Goal: Task Accomplishment & Management: Manage account settings

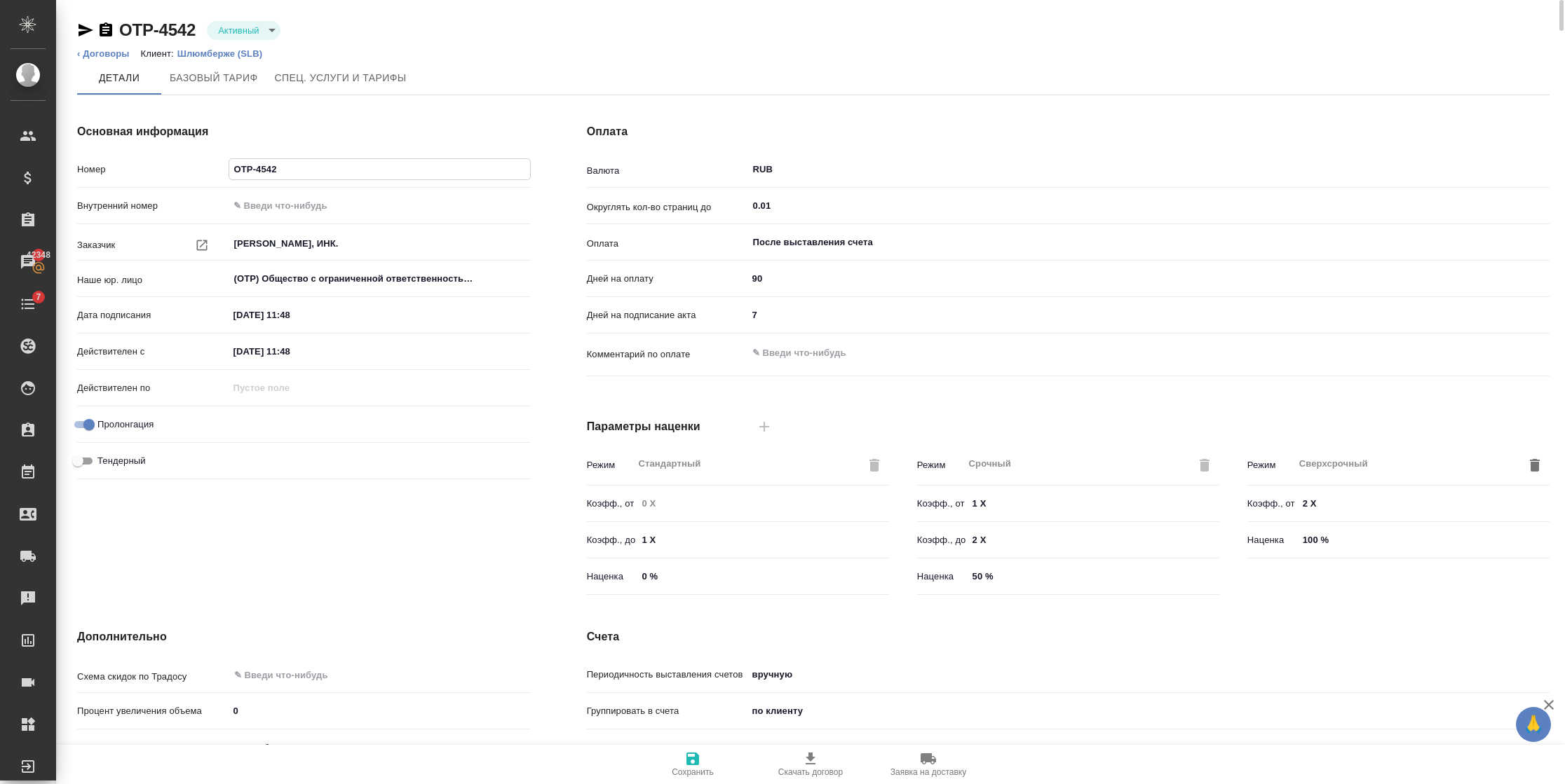
drag, startPoint x: 317, startPoint y: 172, endPoint x: 231, endPoint y: 171, distance: 86.0
click at [231, 171] on input "OTP-4542" at bounding box center [379, 169] width 301 height 20
paste input "OTP-4542"
type input "OTP-4542"
drag, startPoint x: 229, startPoint y: 165, endPoint x: 173, endPoint y: 165, distance: 56.0
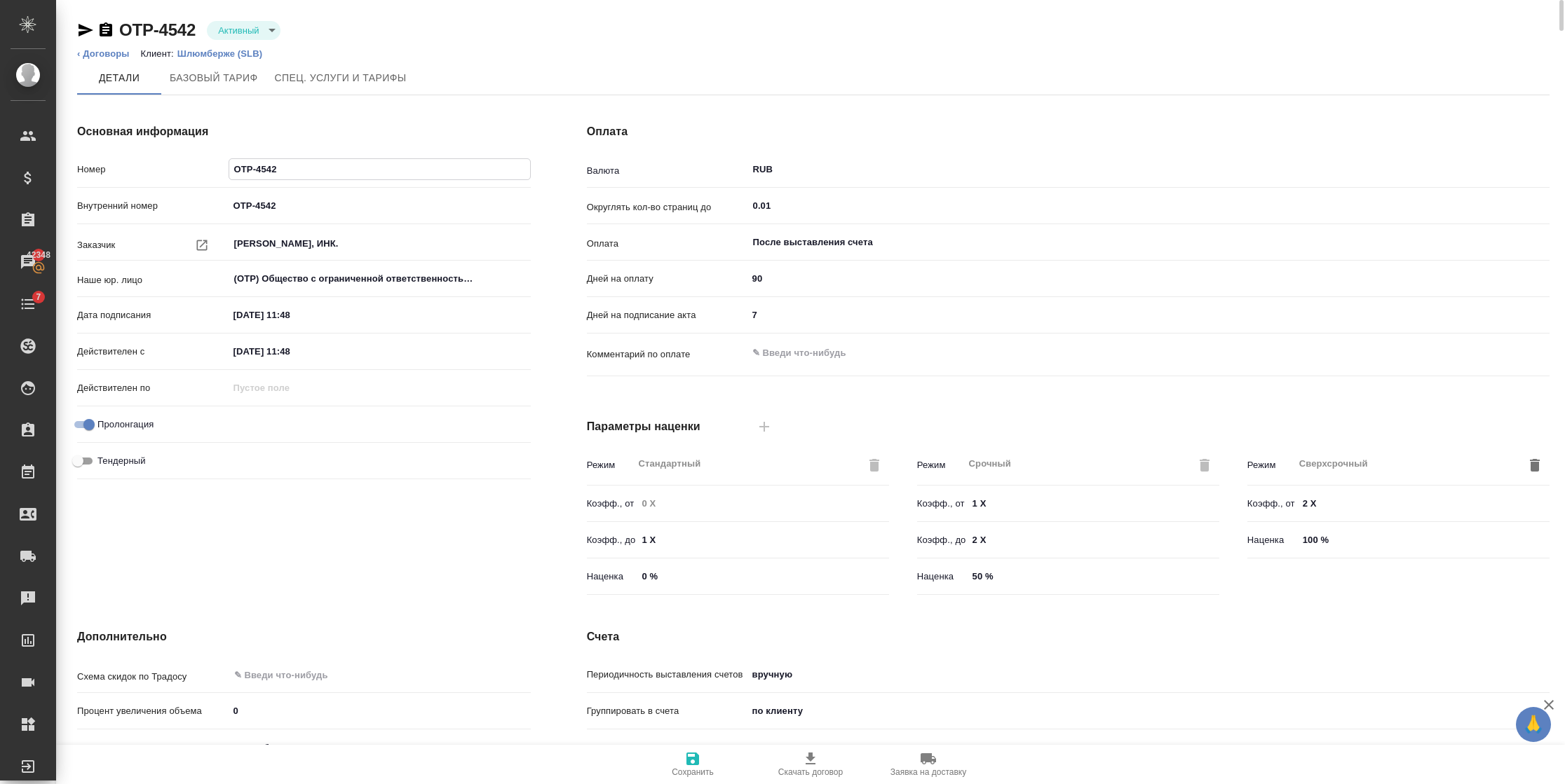
click at [180, 165] on div "Номер OTP-4542" at bounding box center [304, 169] width 454 height 25
paste input "ТУП-221"
type input "ТУП-221"
click at [681, 751] on span "Сохранить" at bounding box center [692, 764] width 101 height 27
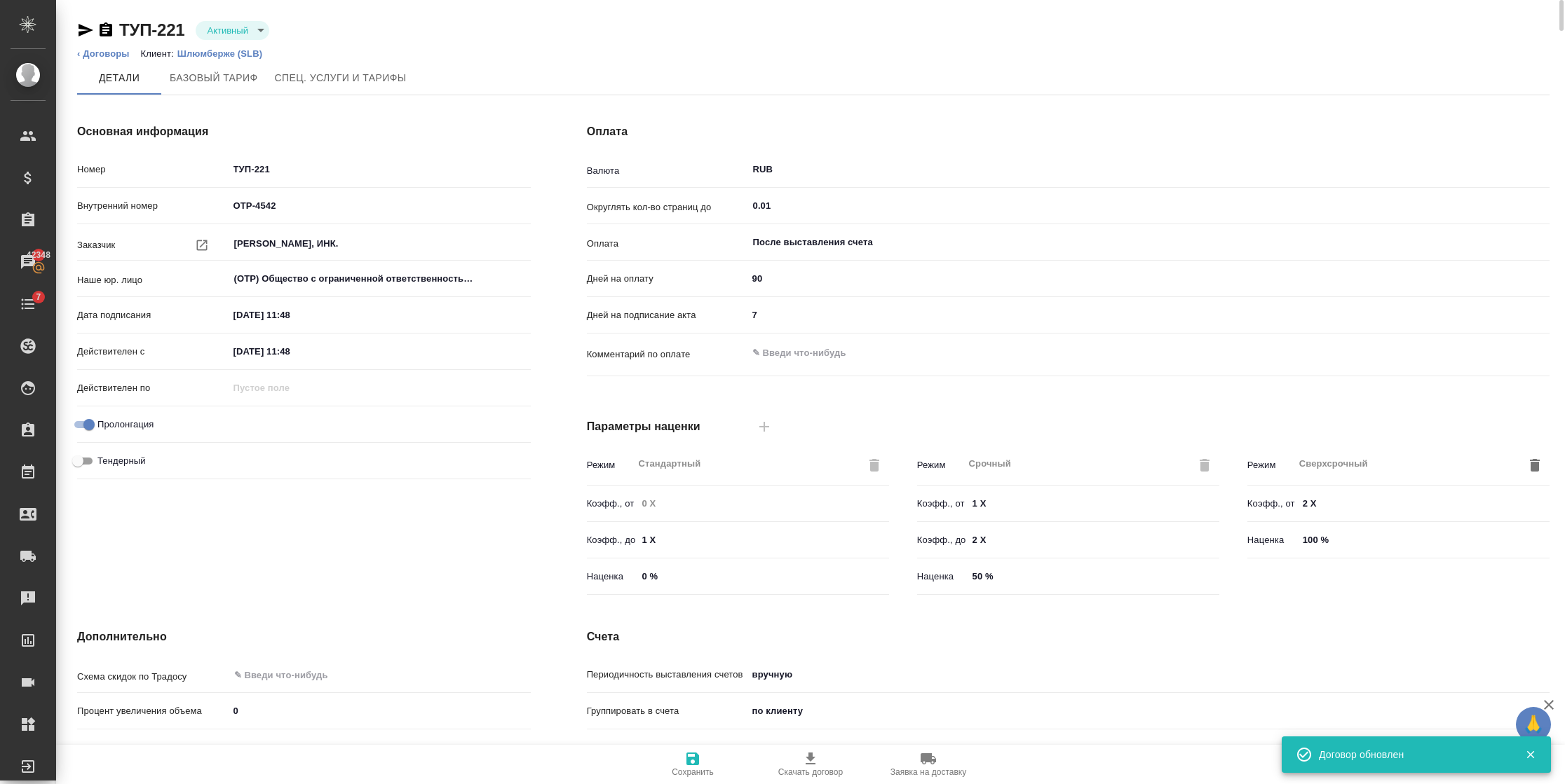
type input "Шлюмберже (Андрушенко)"
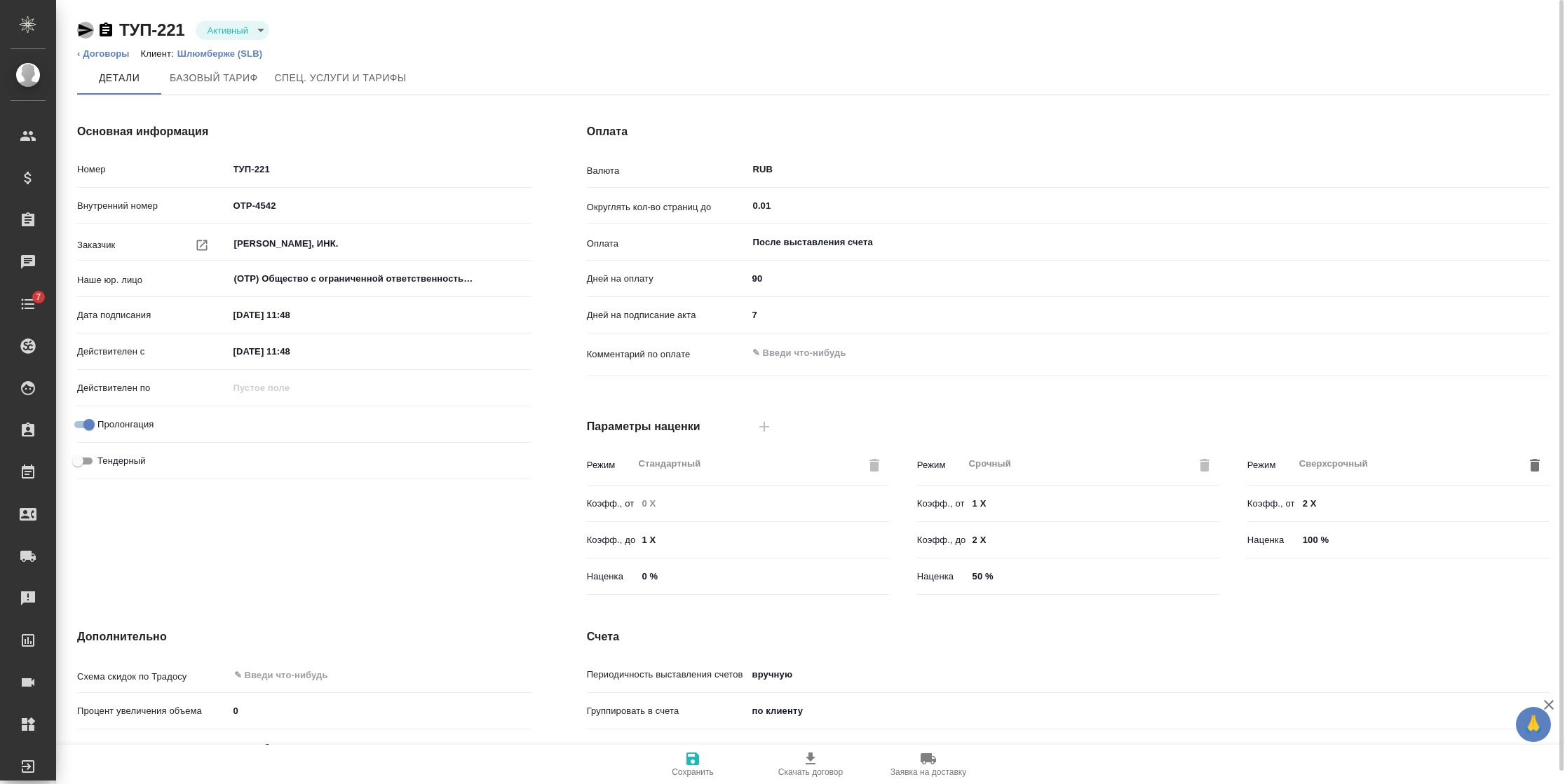
click at [82, 28] on icon "button" at bounding box center [86, 30] width 14 height 12
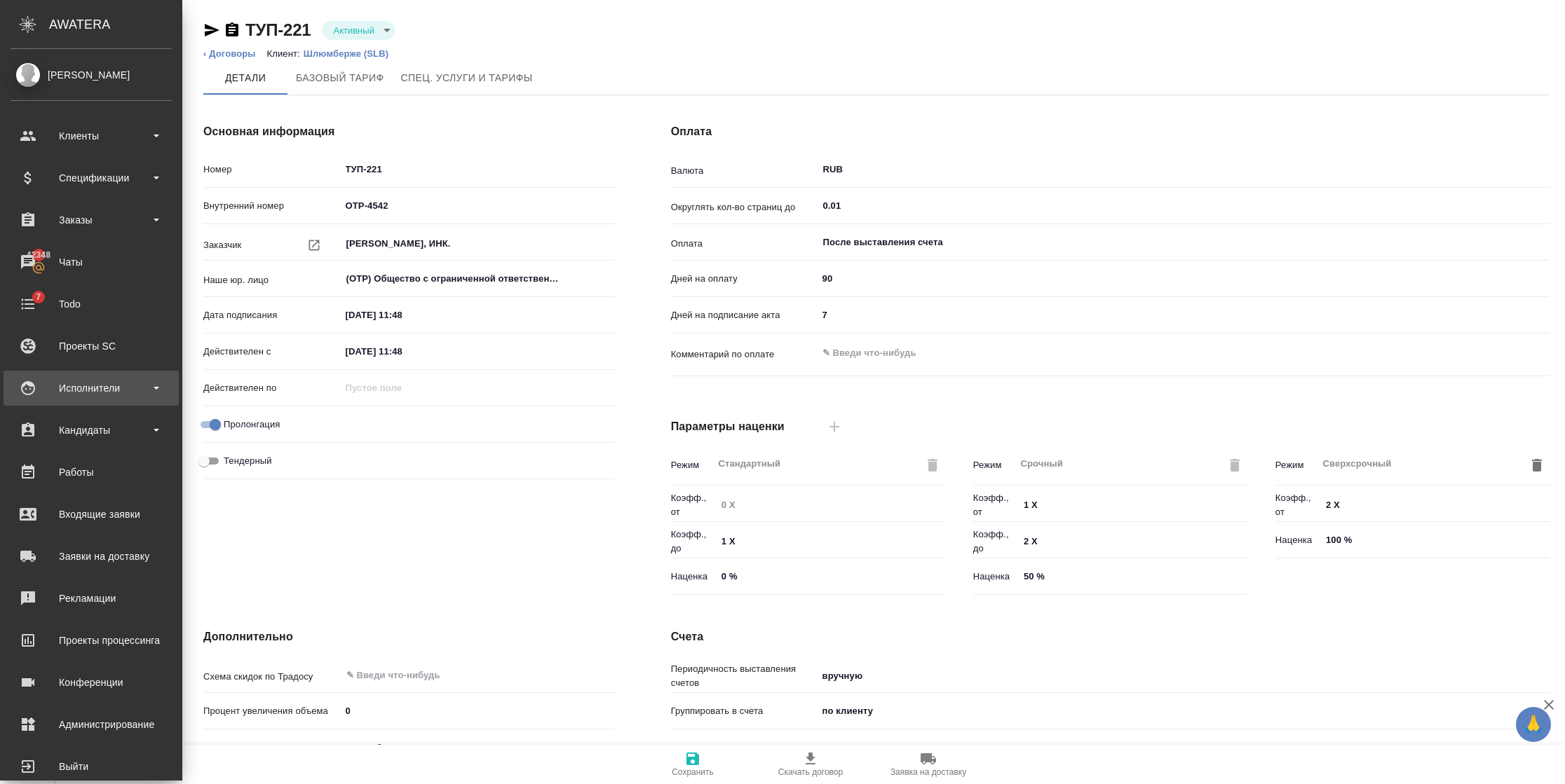
drag, startPoint x: 103, startPoint y: 398, endPoint x: 103, endPoint y: 389, distance: 9.0
click at [103, 397] on div "Исполнители" at bounding box center [91, 388] width 161 height 21
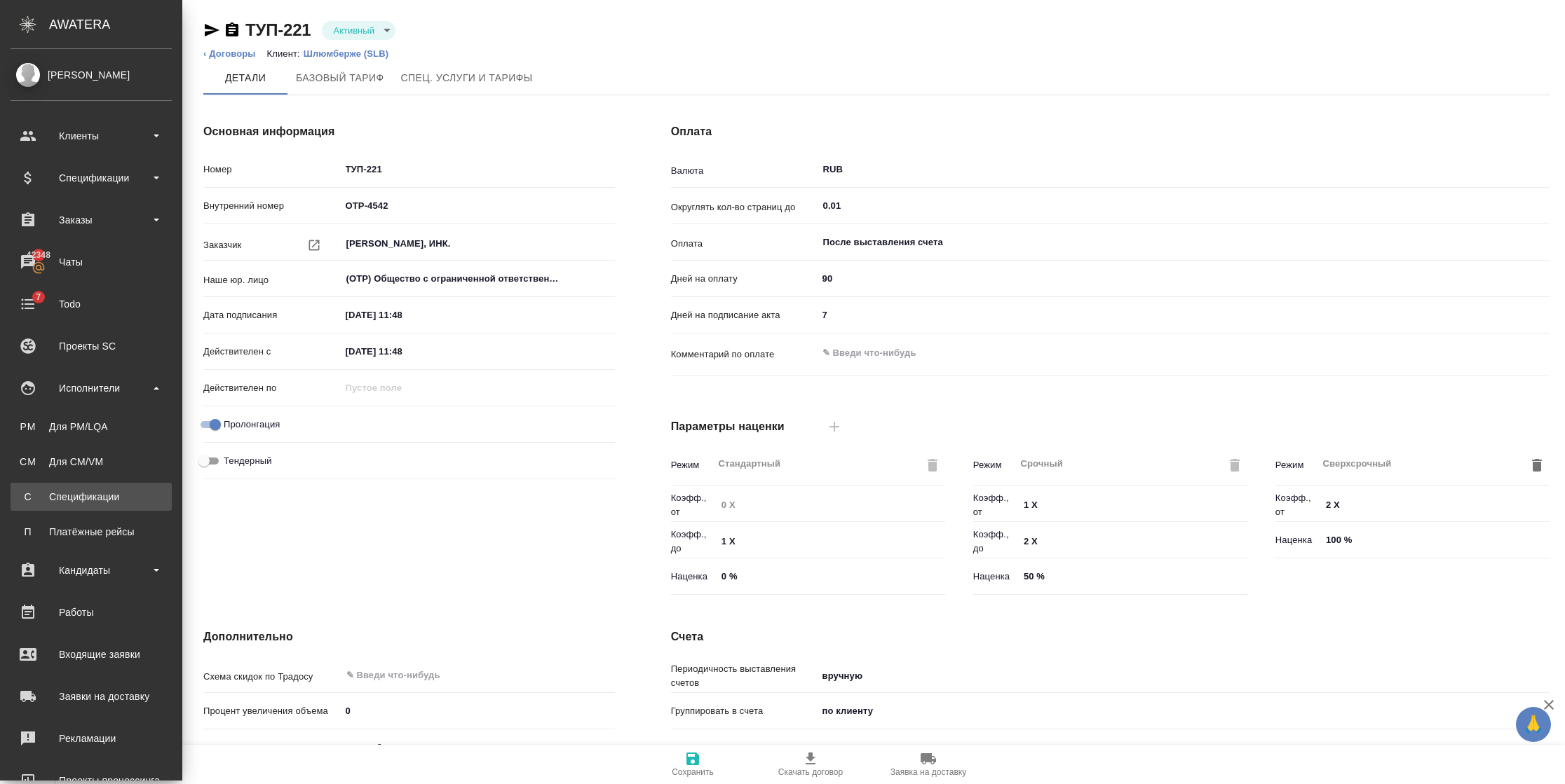
click at [91, 502] on div "Спецификации" at bounding box center [90, 497] width 147 height 14
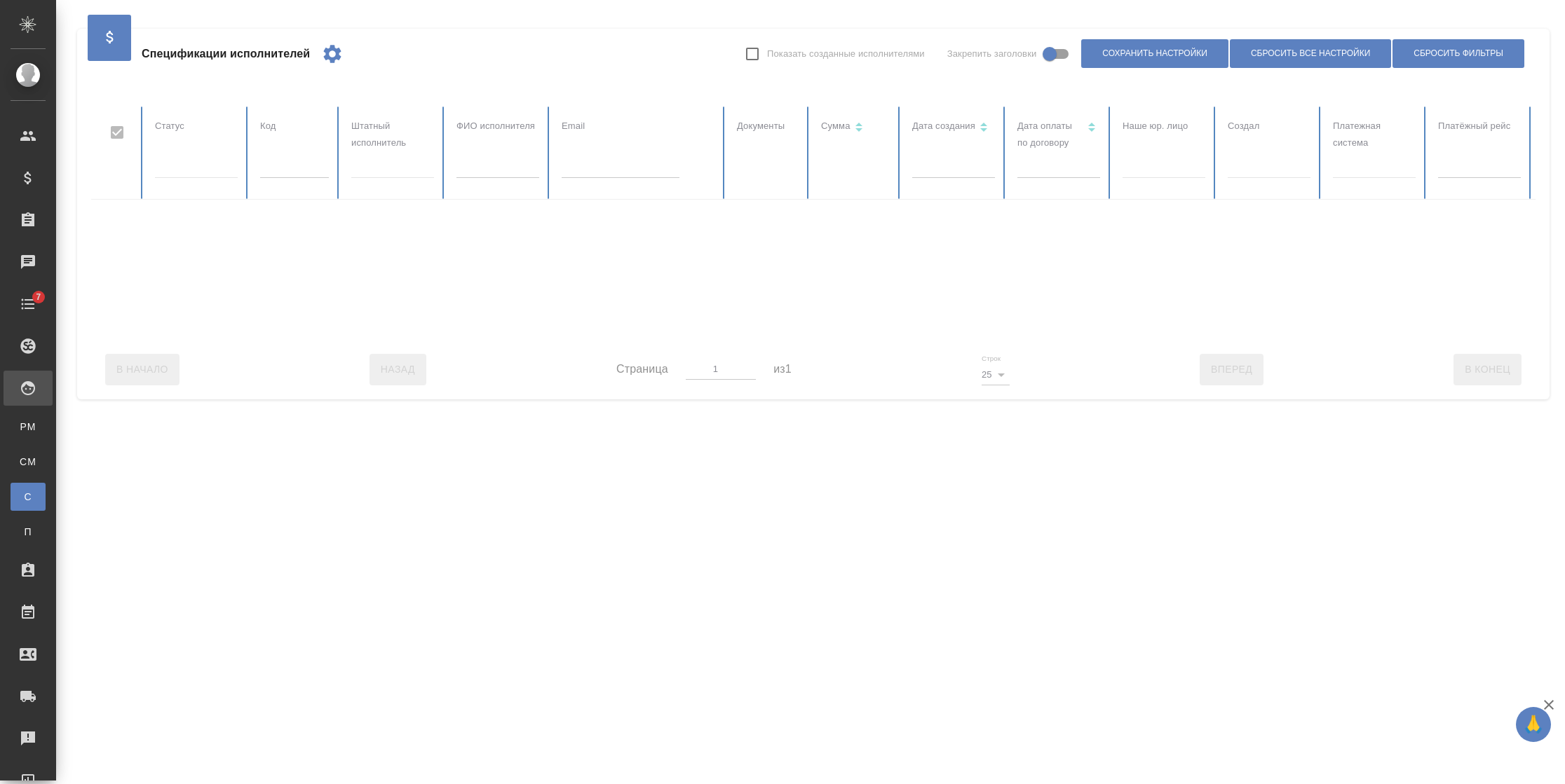
checkbox input "false"
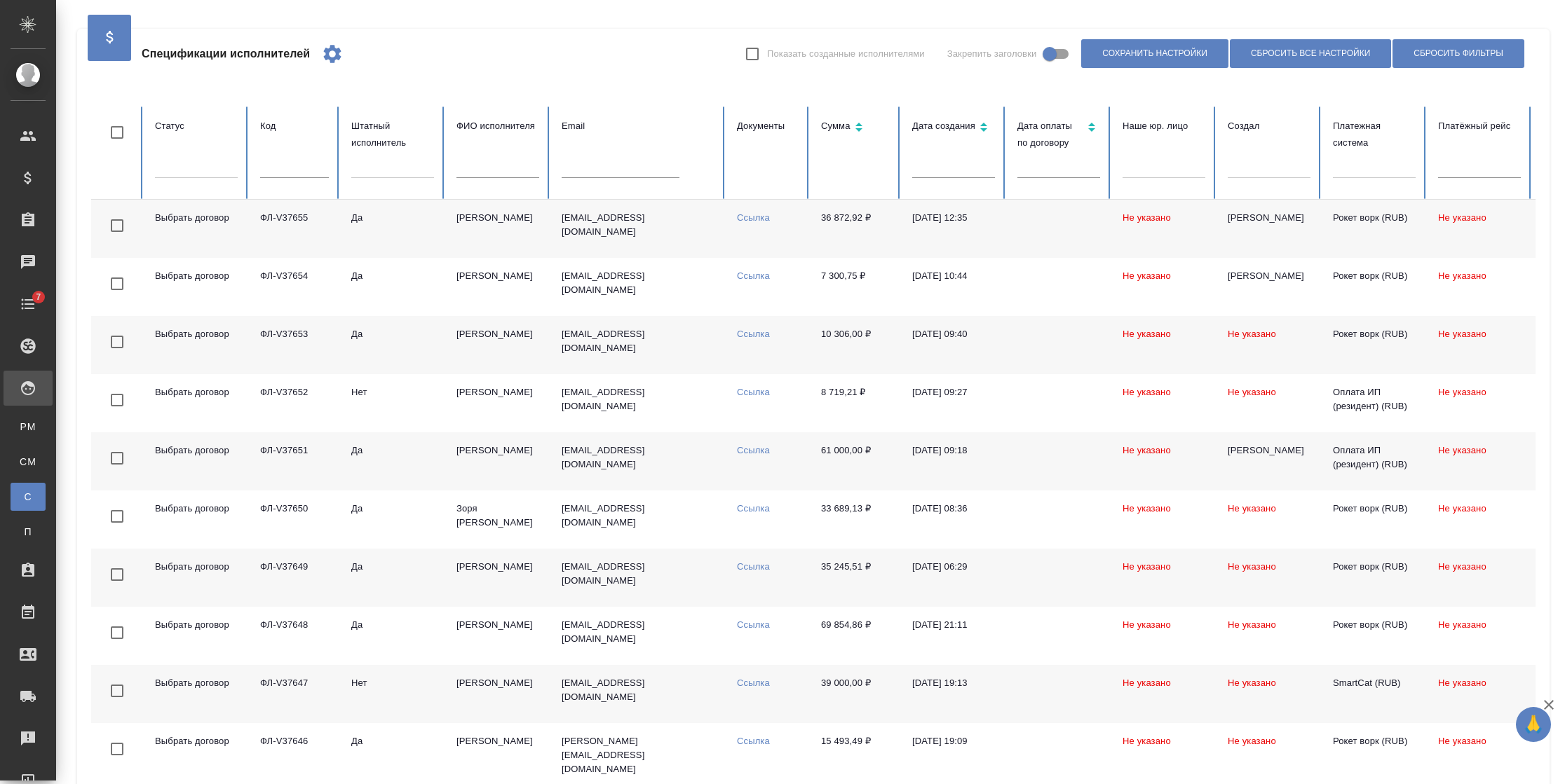
click at [250, 159] on th "Код" at bounding box center [294, 153] width 91 height 93
click at [284, 172] on input "text" at bounding box center [294, 168] width 68 height 19
paste input "ФЛ-V37632"
type input "ФЛ-V37632"
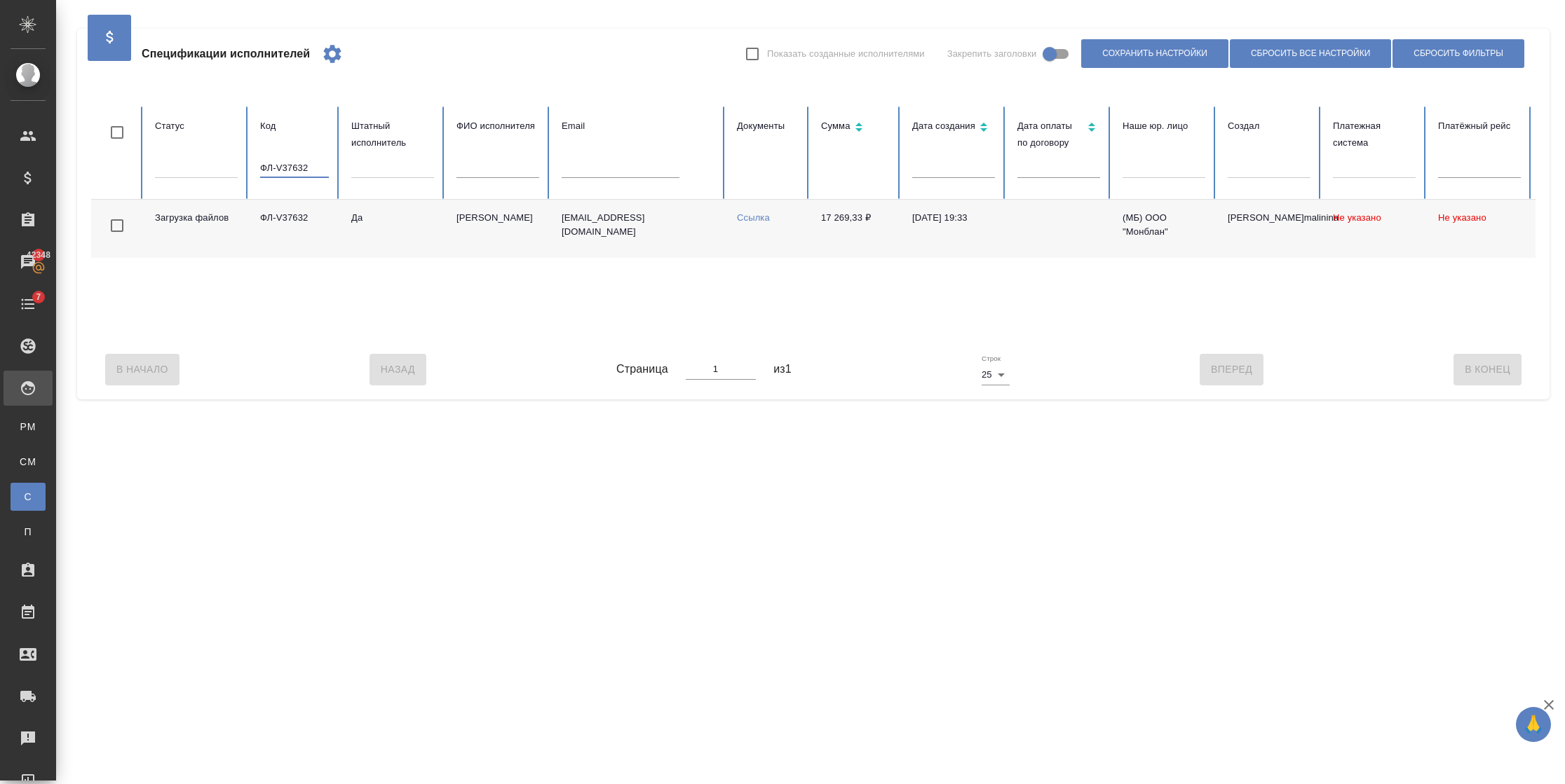
scroll to position [0, 57]
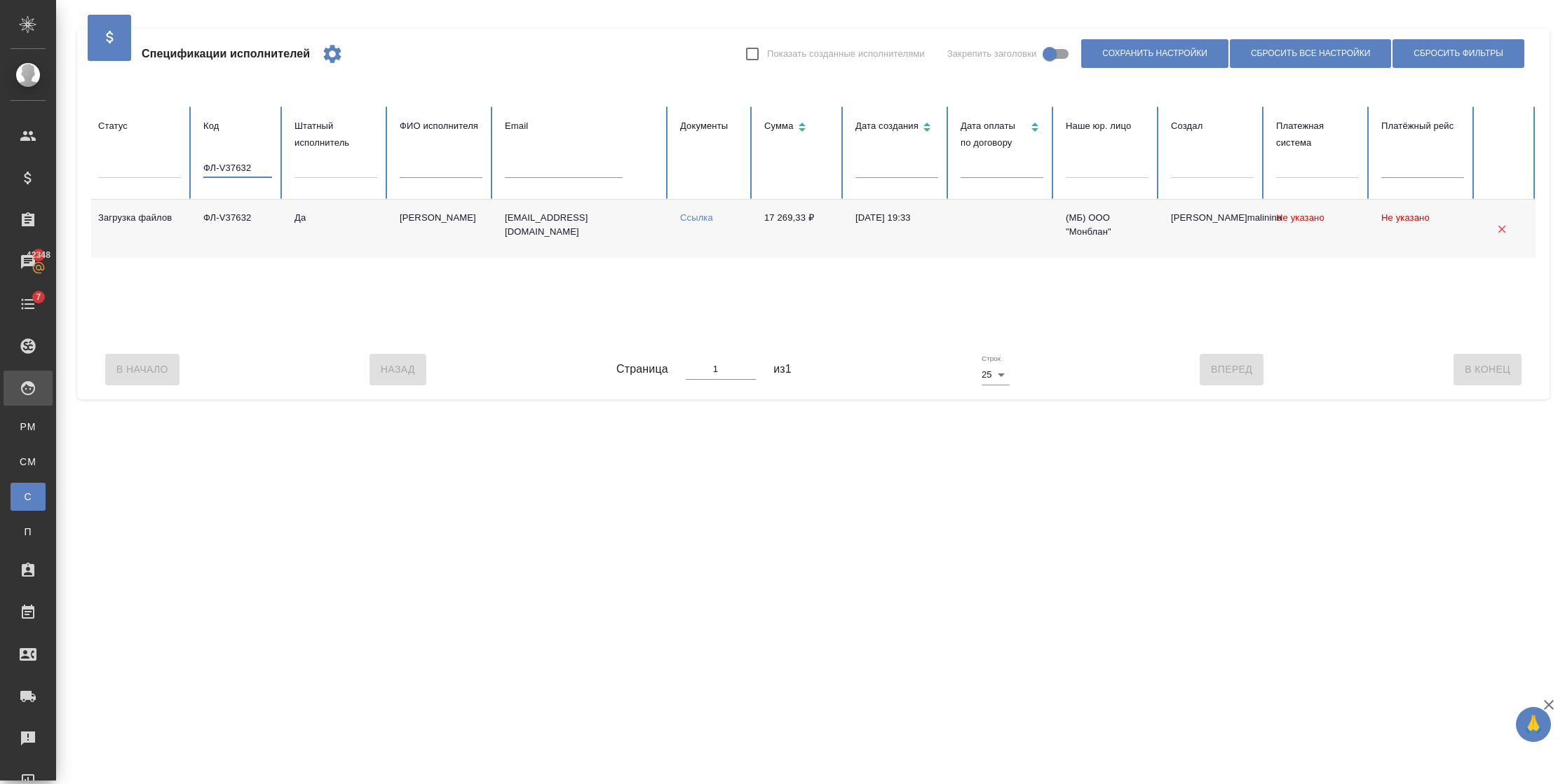
click at [259, 222] on td "ФЛ-V37632" at bounding box center [237, 229] width 91 height 59
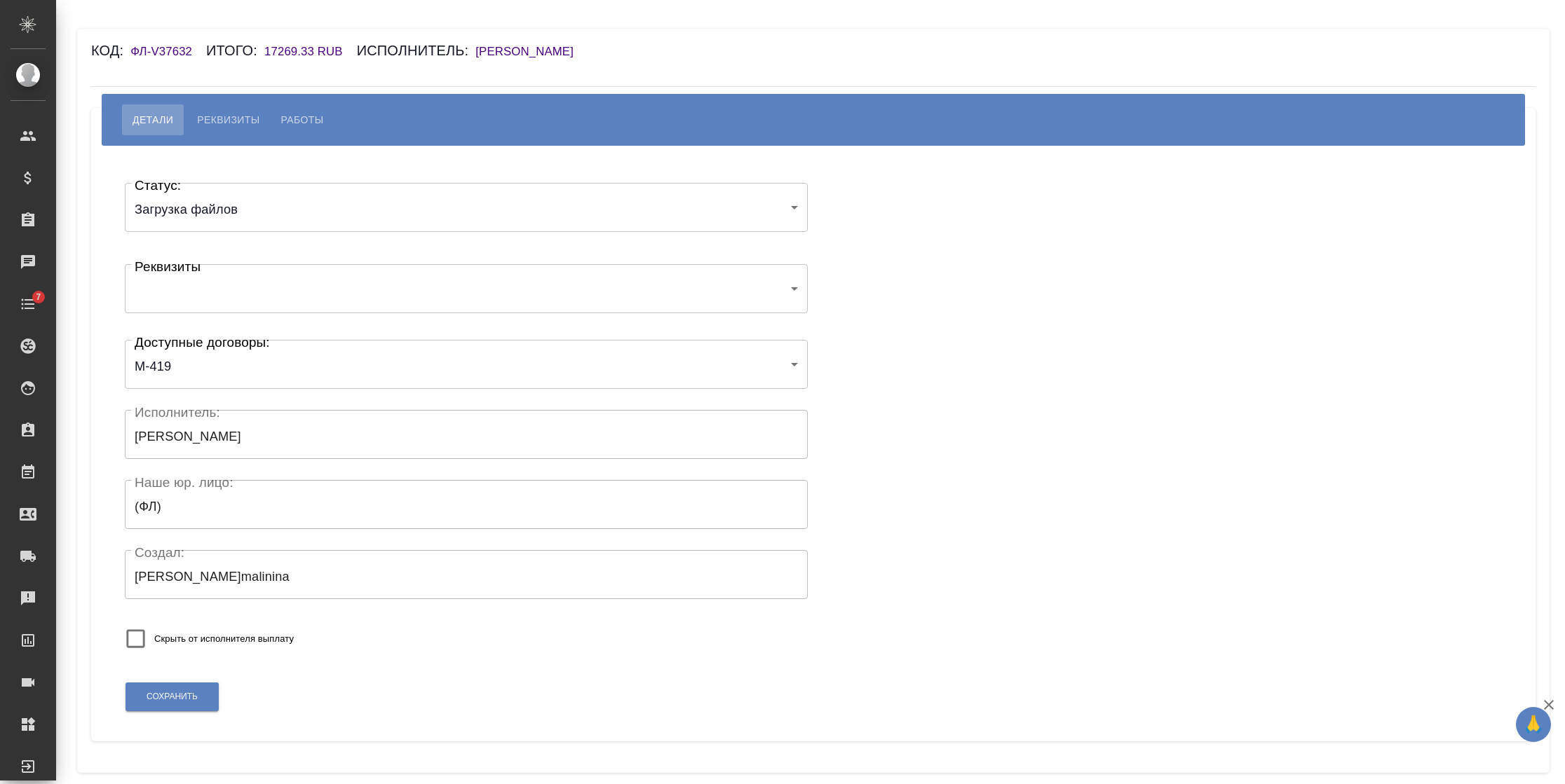
click at [235, 291] on body "🙏 .cls-1 fill:#fff; AWATERA Semenets Irina Клиенты Спецификации Заказы Чаты 7 T…" at bounding box center [782, 392] width 1565 height 784
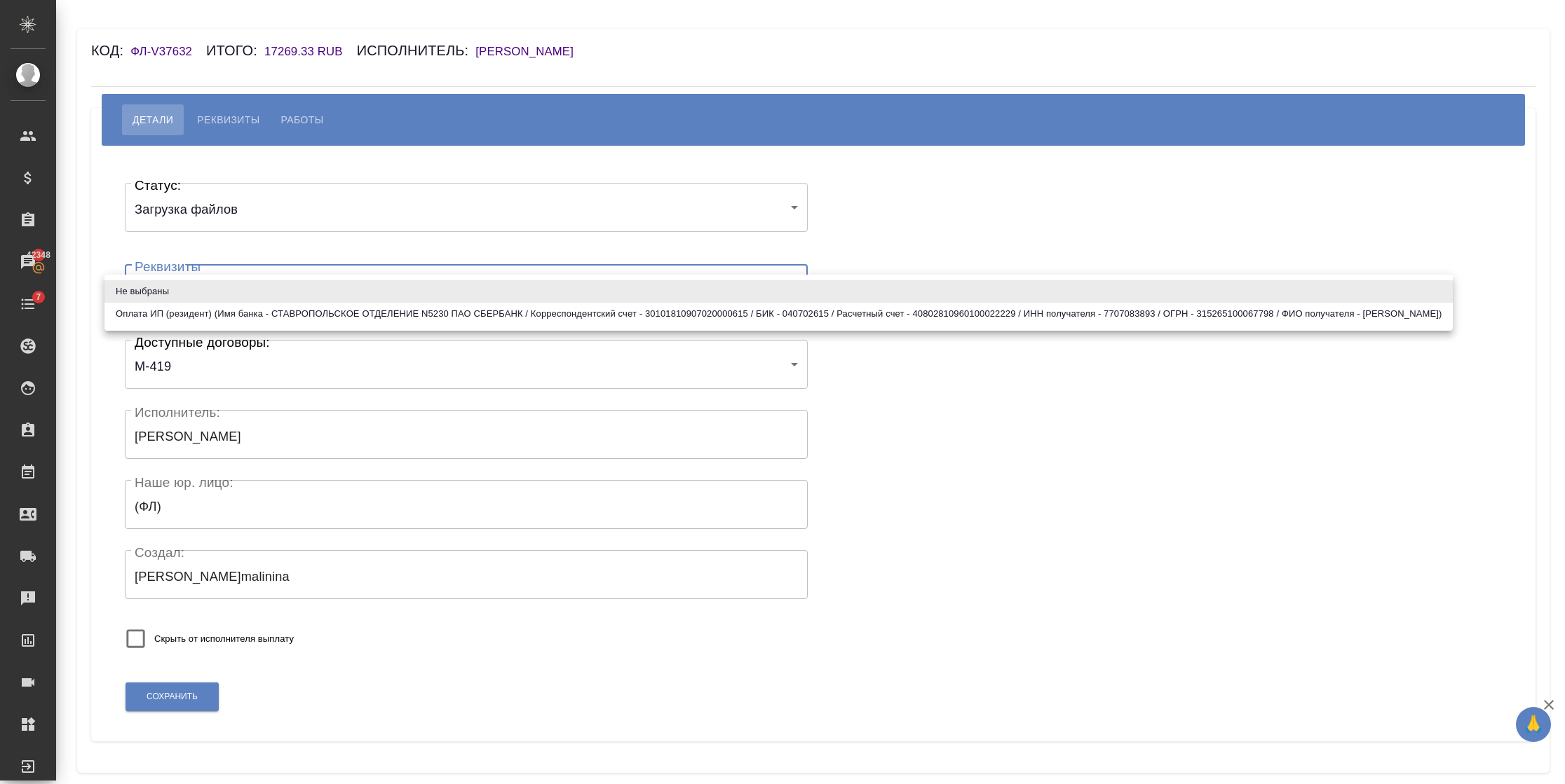
click at [253, 311] on li "Оплата ИП (резидент) (Имя банка - СТАВРОПОЛЬСКОЕ ОТДЕЛЕНИЕ N5230 ПАО СБЕРБАНК /…" at bounding box center [779, 313] width 1348 height 22
type input "673cb3e227198d09b920caff"
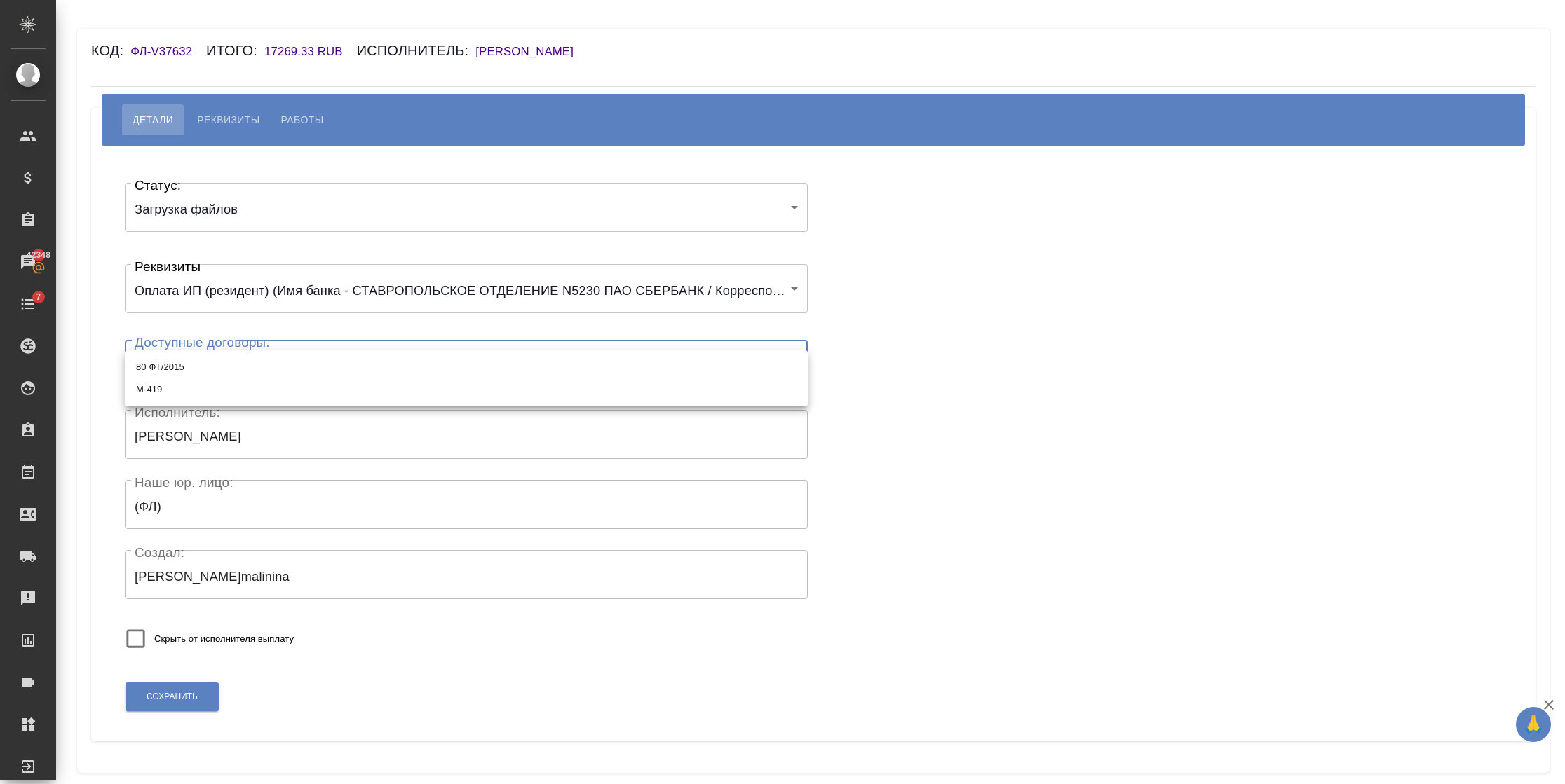
click at [229, 351] on body "🙏 .cls-1 fill:#fff; AWATERA Semenets Irina Клиенты Спецификации Заказы 42348 Ча…" at bounding box center [782, 392] width 1565 height 784
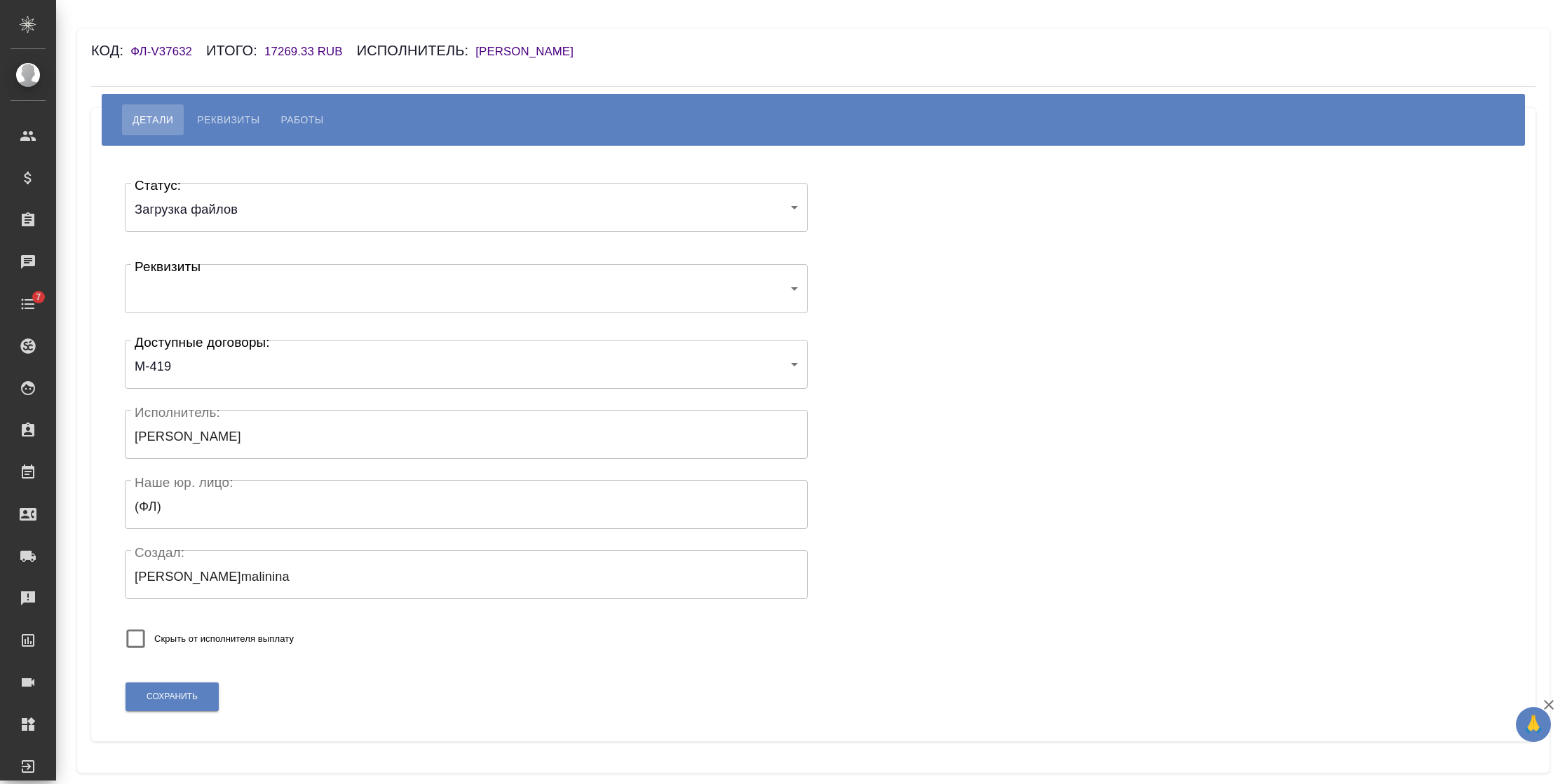
click at [329, 282] on body "🙏 .cls-1 fill:#fff; AWATERA [PERSON_NAME] Спецификации Заказы Чаты 7 Todo Проек…" at bounding box center [782, 392] width 1565 height 784
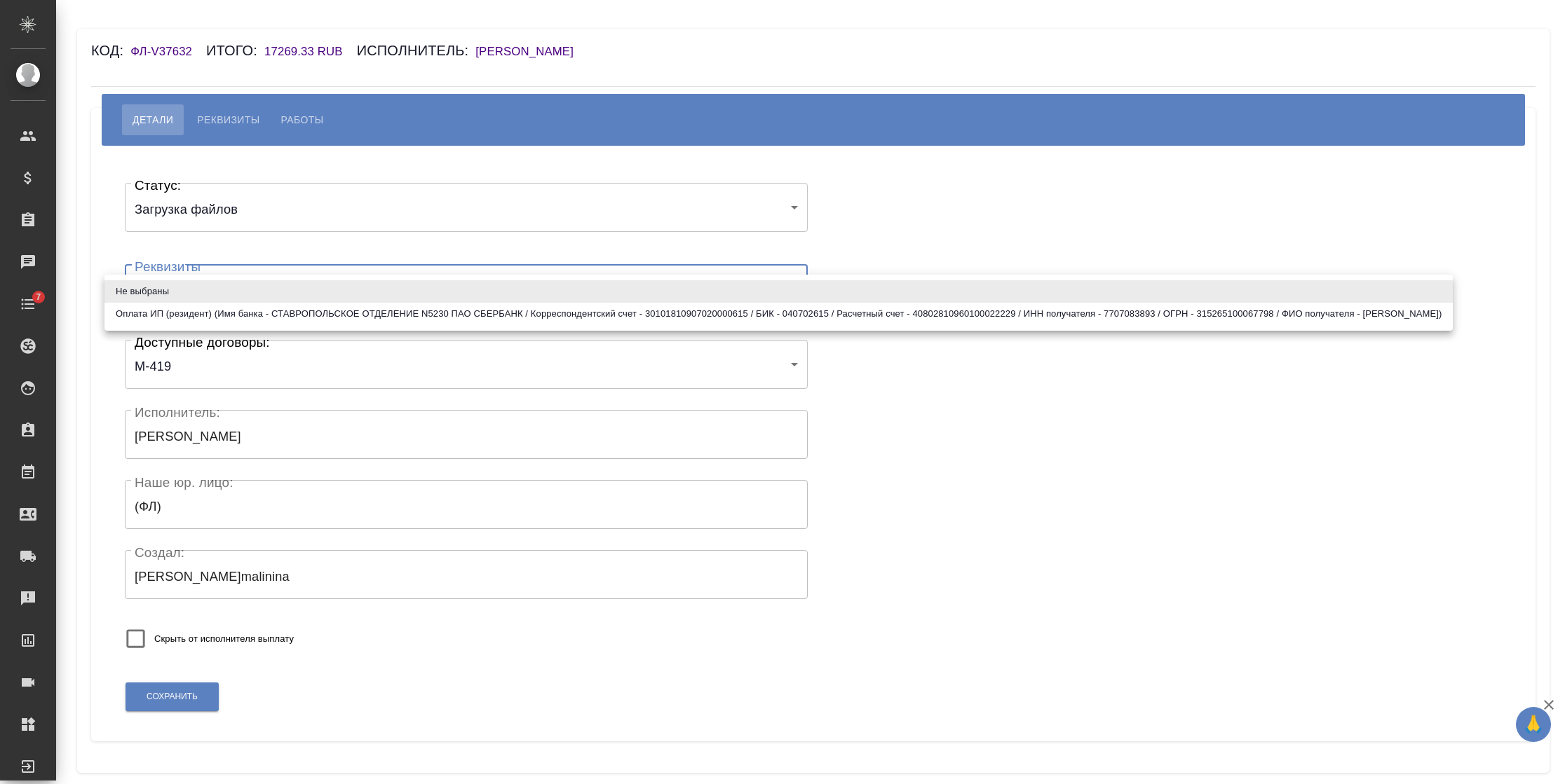
click at [302, 315] on li "Оплата ИП (резидент) (Имя банка - СТАВРОПОЛЬСКОЕ ОТДЕЛЕНИЕ N5230 ПАО СБЕРБАНК /…" at bounding box center [779, 313] width 1348 height 22
type input "673cb3e227198d09b920caff"
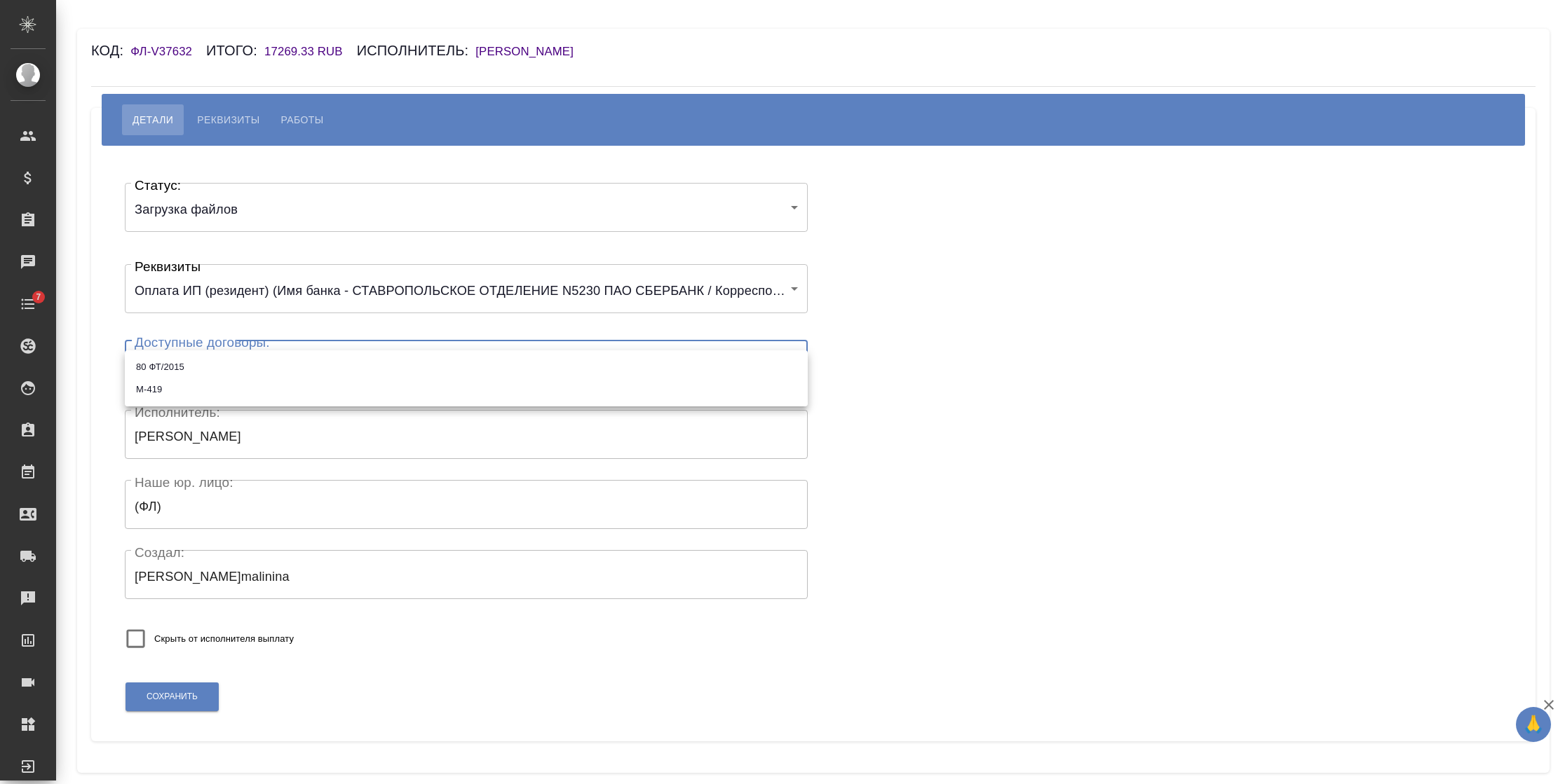
click at [229, 360] on body "🙏 .cls-1 fill:#fff; AWATERA Semenets Irina Клиенты Спецификации Заказы Чаты 7 T…" at bounding box center [782, 392] width 1565 height 784
click at [204, 382] on li "М-419" at bounding box center [466, 389] width 683 height 22
type input "67c8a0a18ef64cefadcac137"
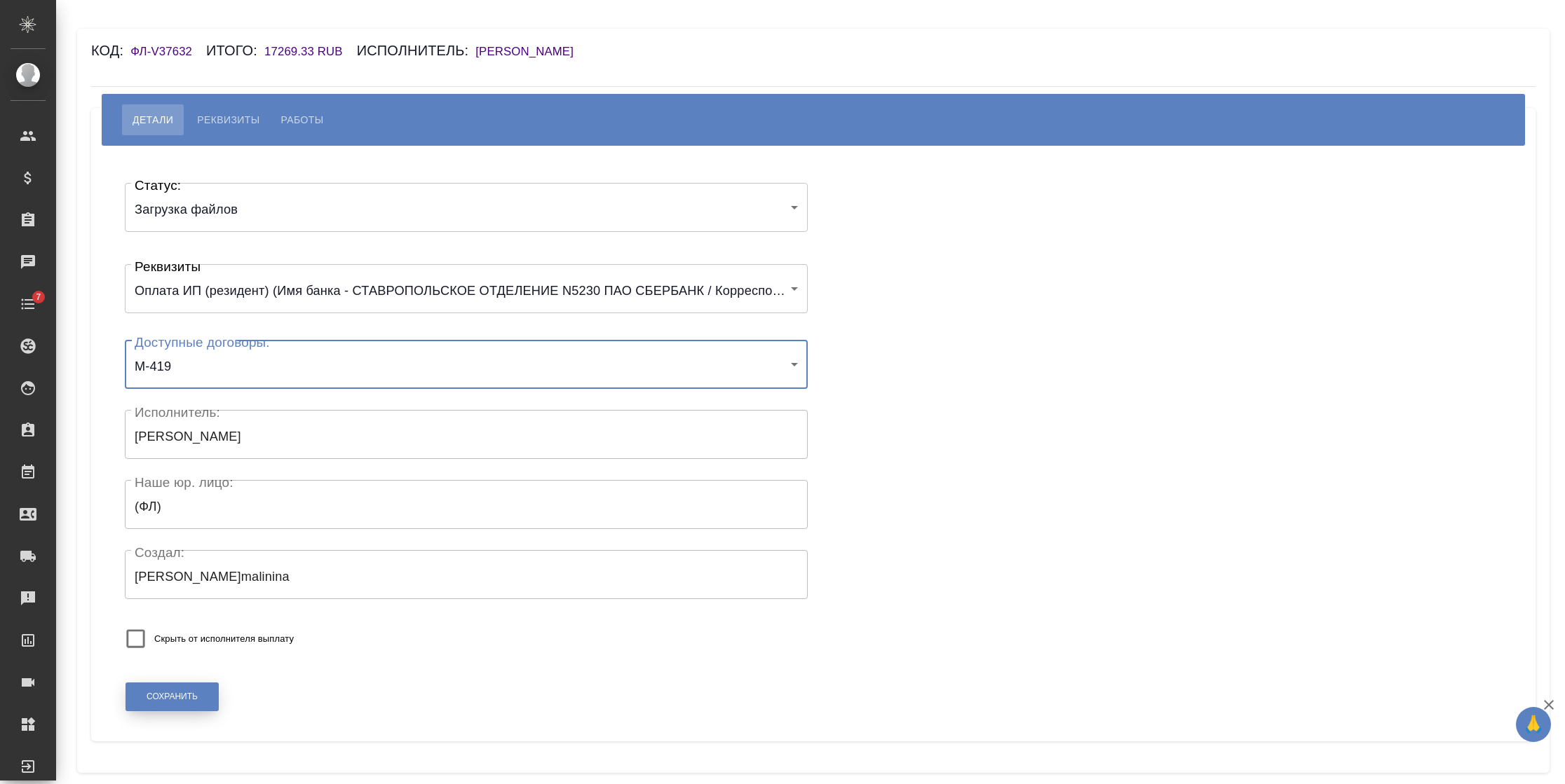
click at [187, 702] on button "Сохранить" at bounding box center [172, 697] width 93 height 29
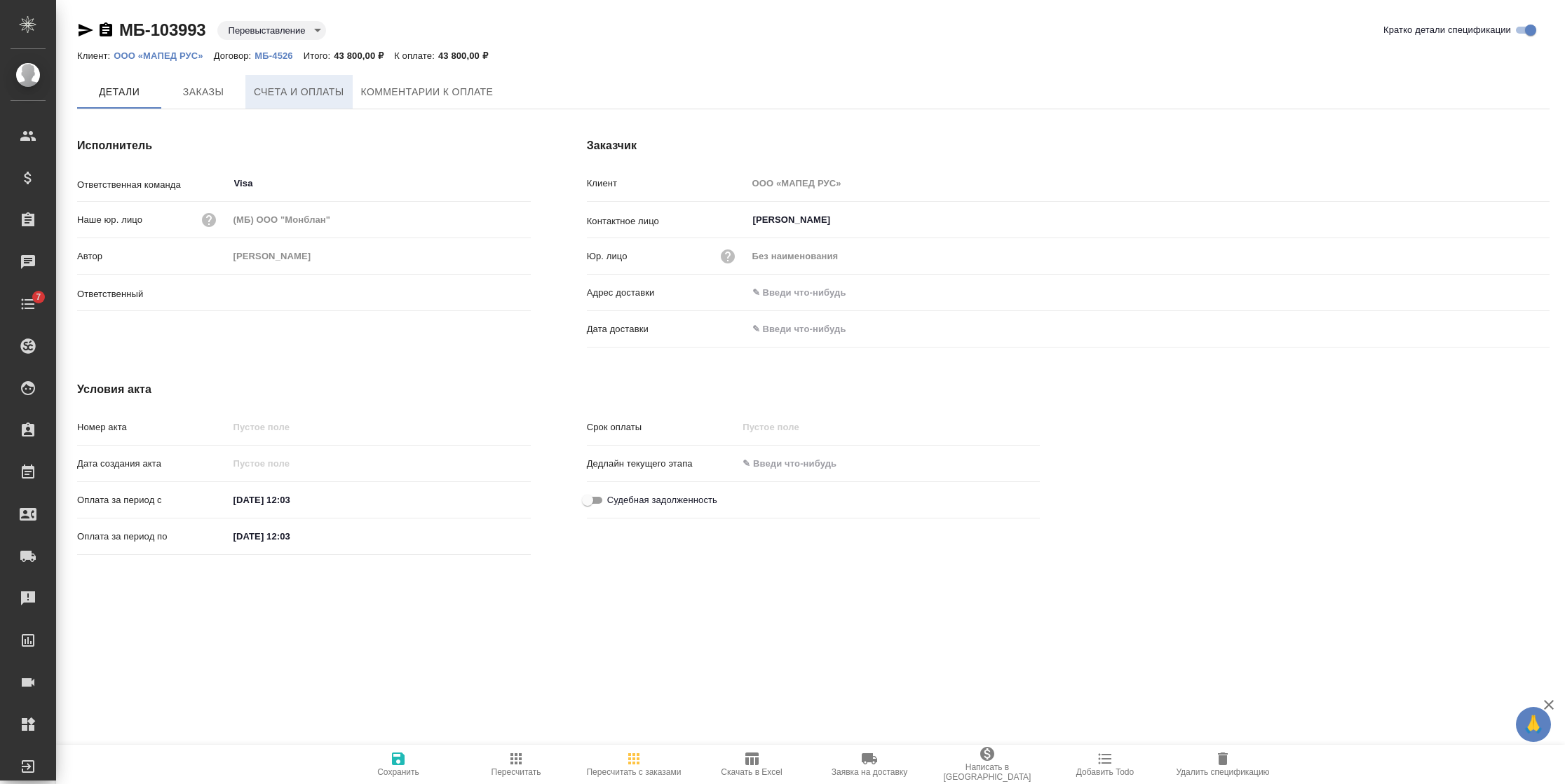
type input "[PERSON_NAME]"
click at [316, 93] on span "Счета и оплаты" at bounding box center [299, 92] width 90 height 17
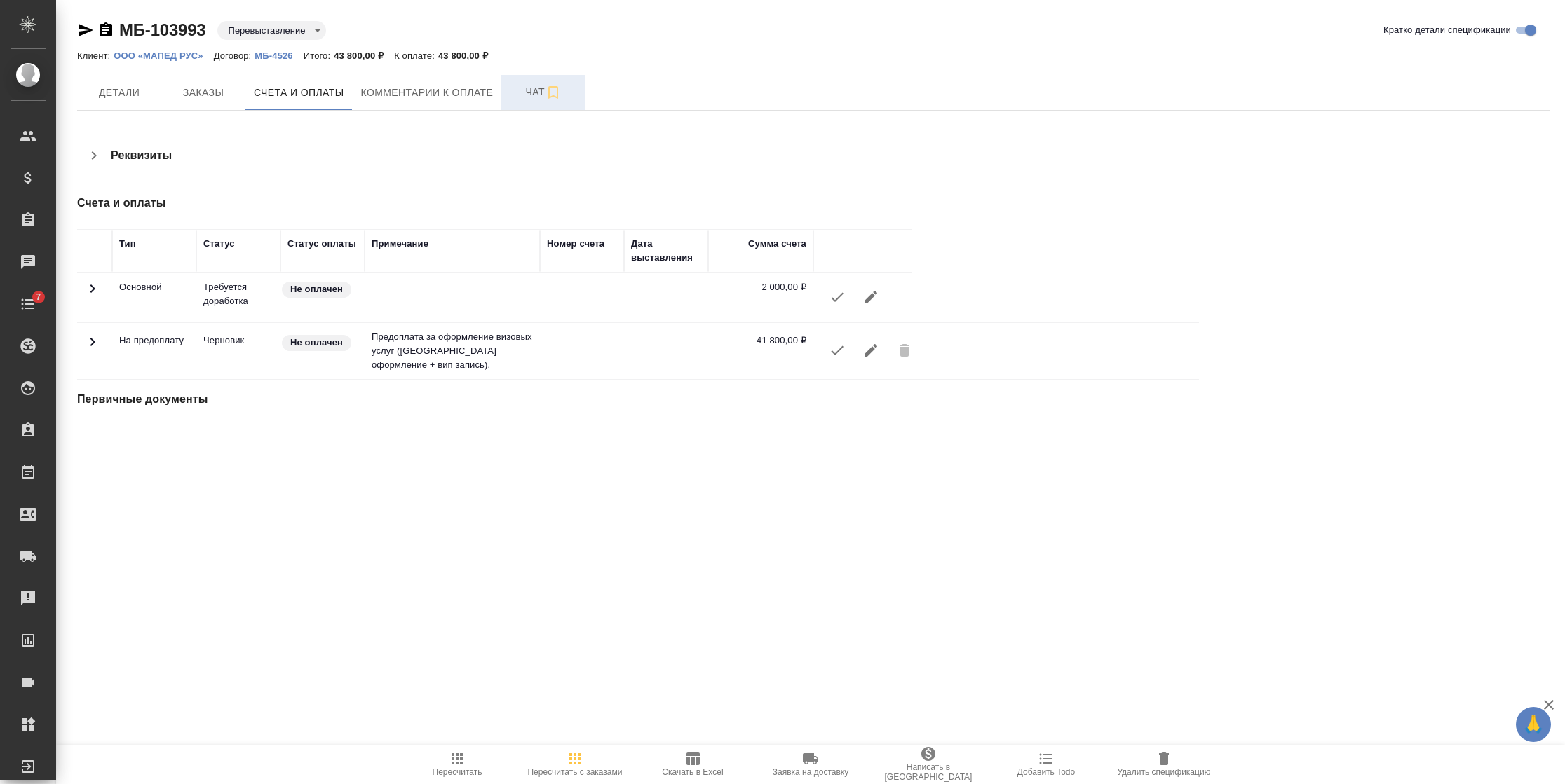
click at [509, 89] on span "Чат" at bounding box center [543, 92] width 67 height 17
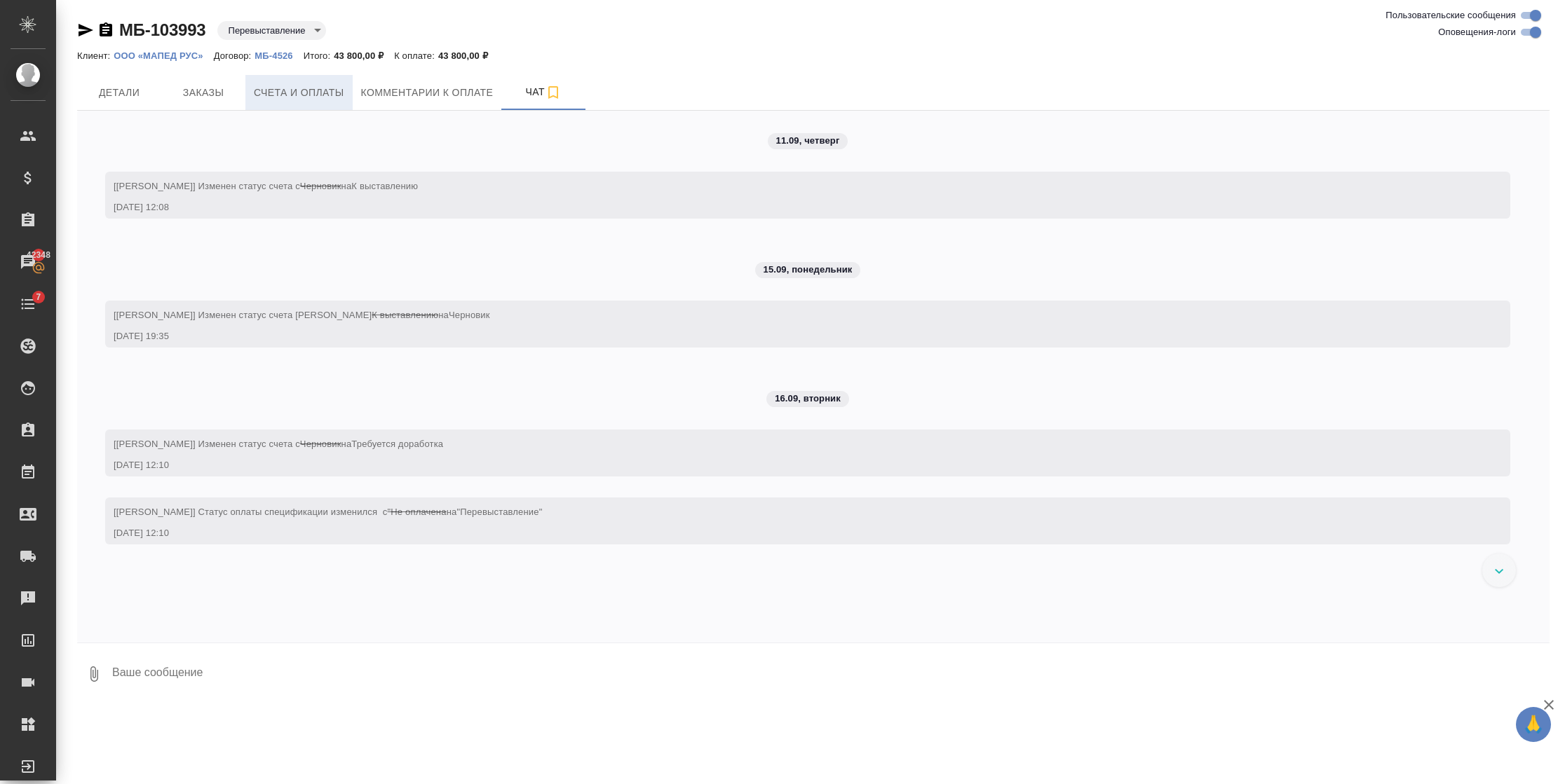
click at [330, 96] on span "Счета и оплаты" at bounding box center [299, 93] width 90 height 17
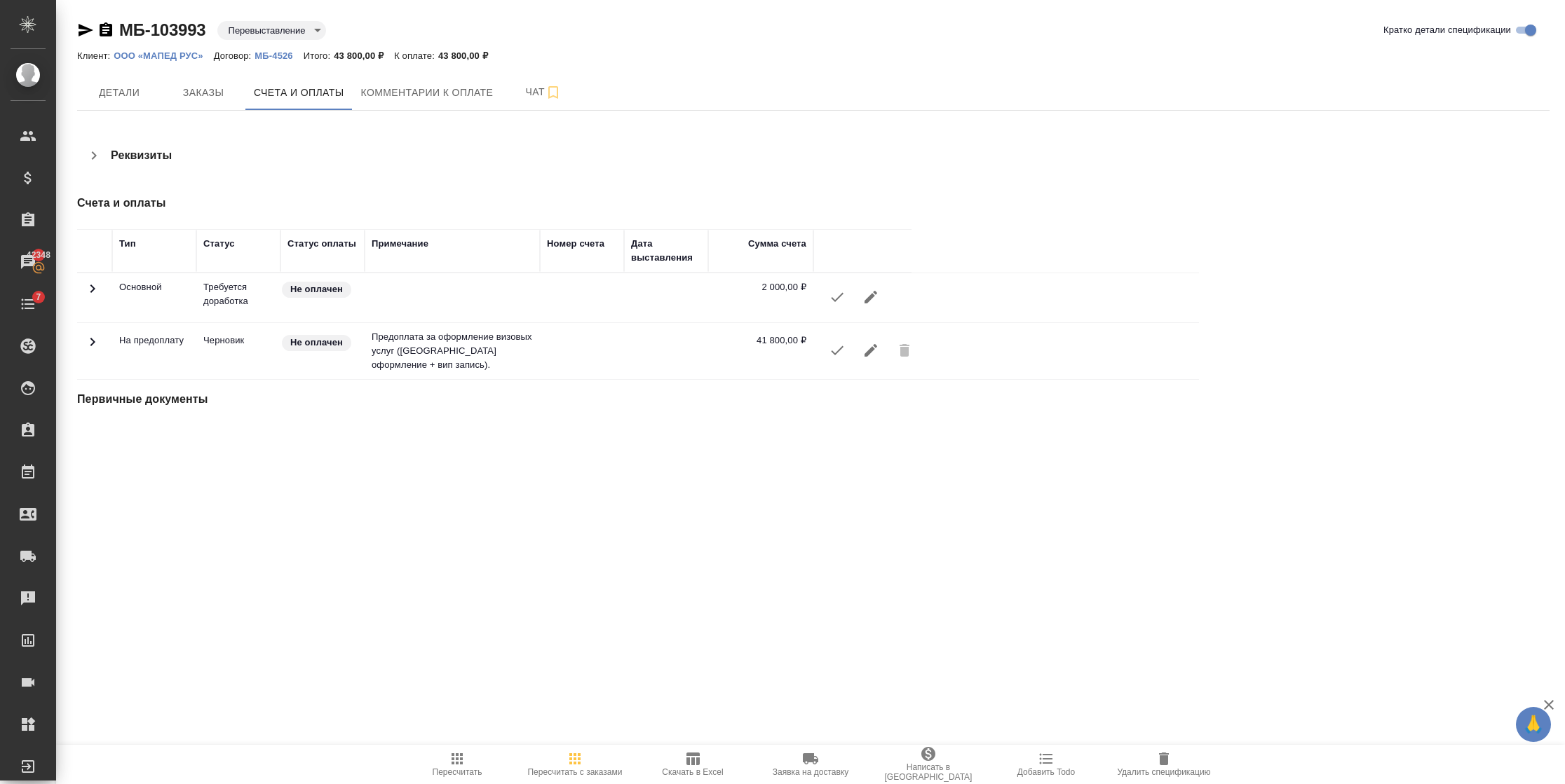
click at [843, 294] on icon "button" at bounding box center [837, 297] width 17 height 17
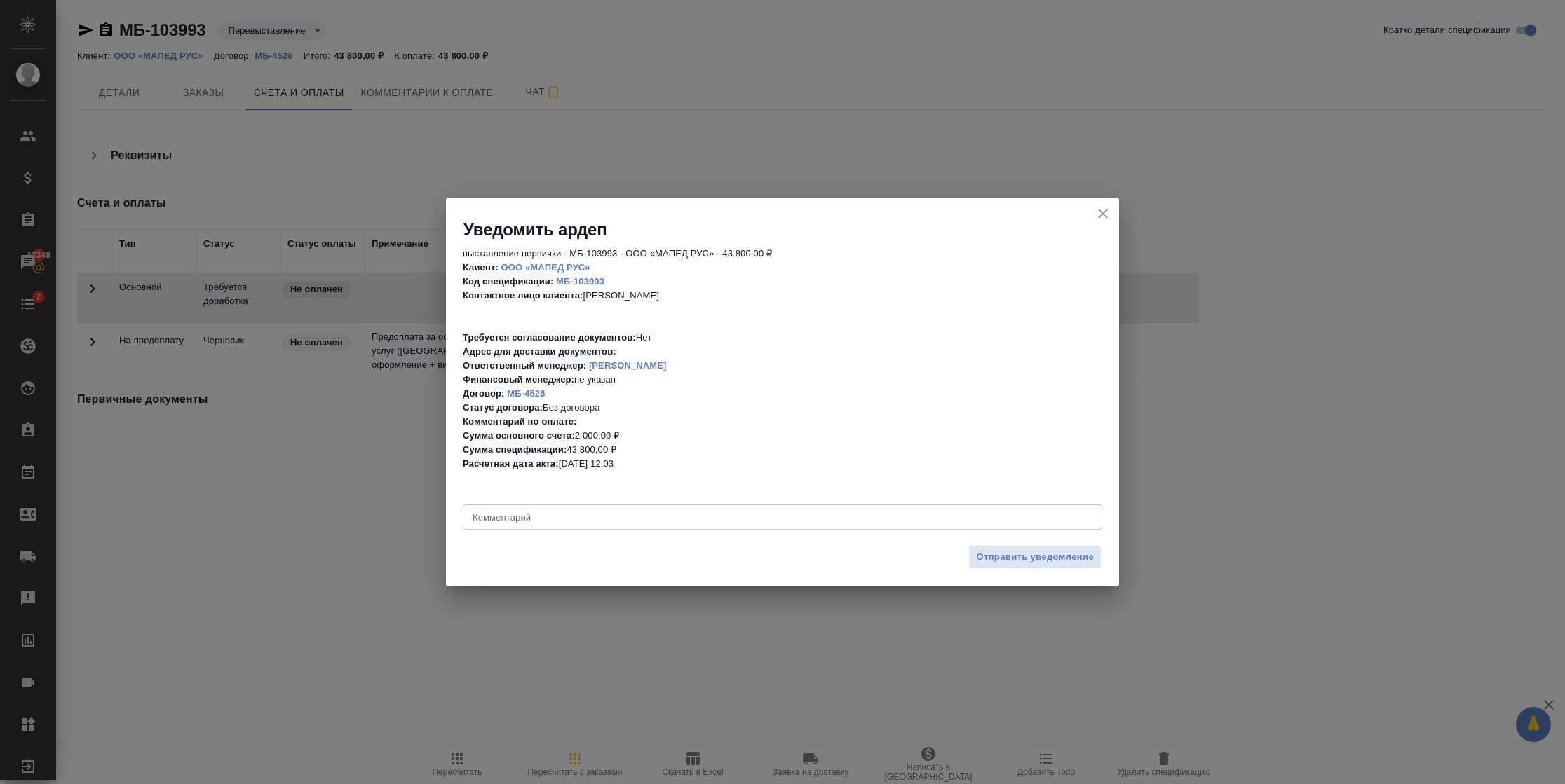
click at [1090, 213] on div "Уведомить ардеп" at bounding box center [782, 219] width 673 height 43
click at [1099, 211] on icon "close" at bounding box center [1103, 214] width 17 height 17
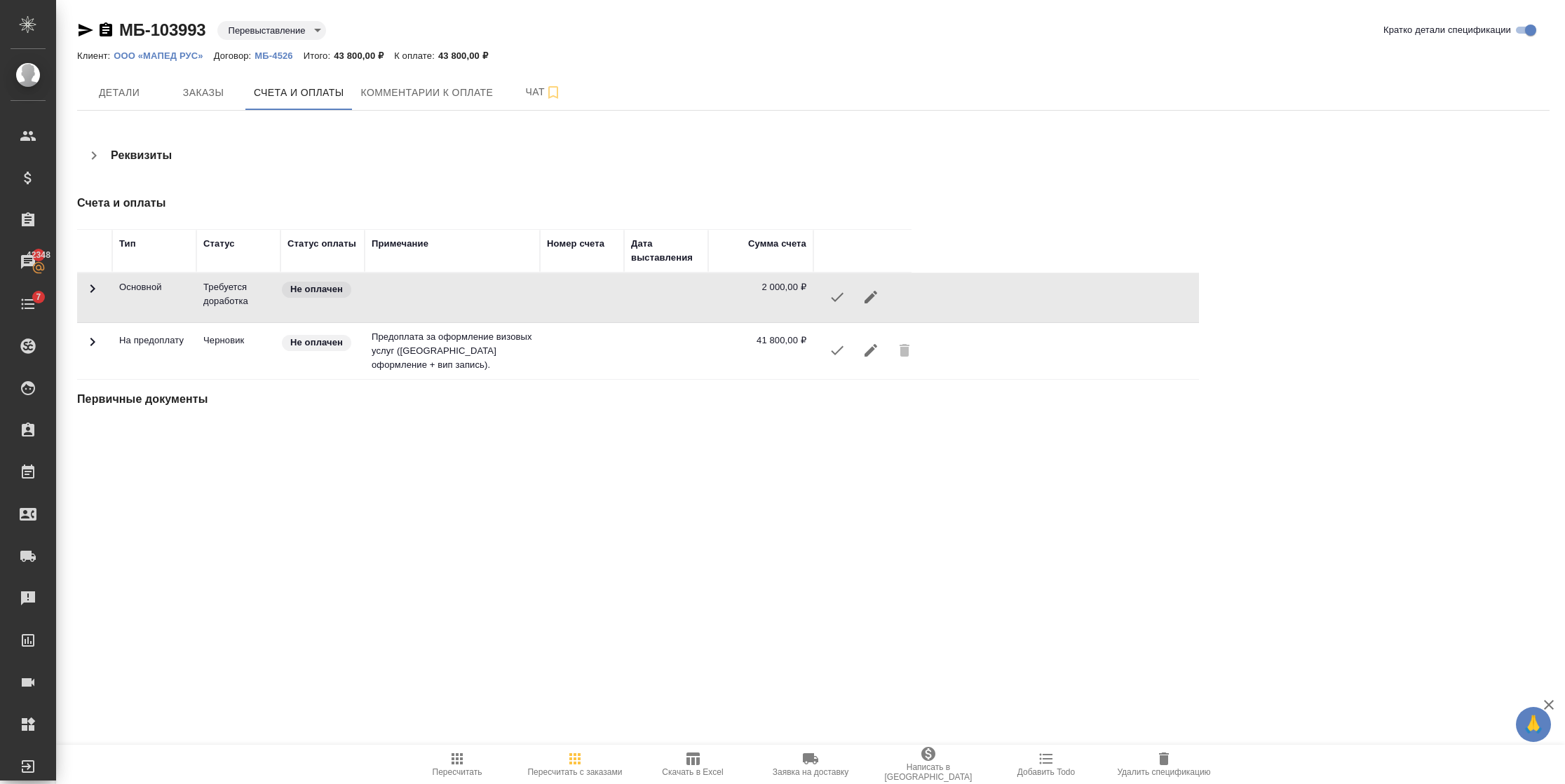
click at [868, 287] on button "button" at bounding box center [870, 297] width 34 height 34
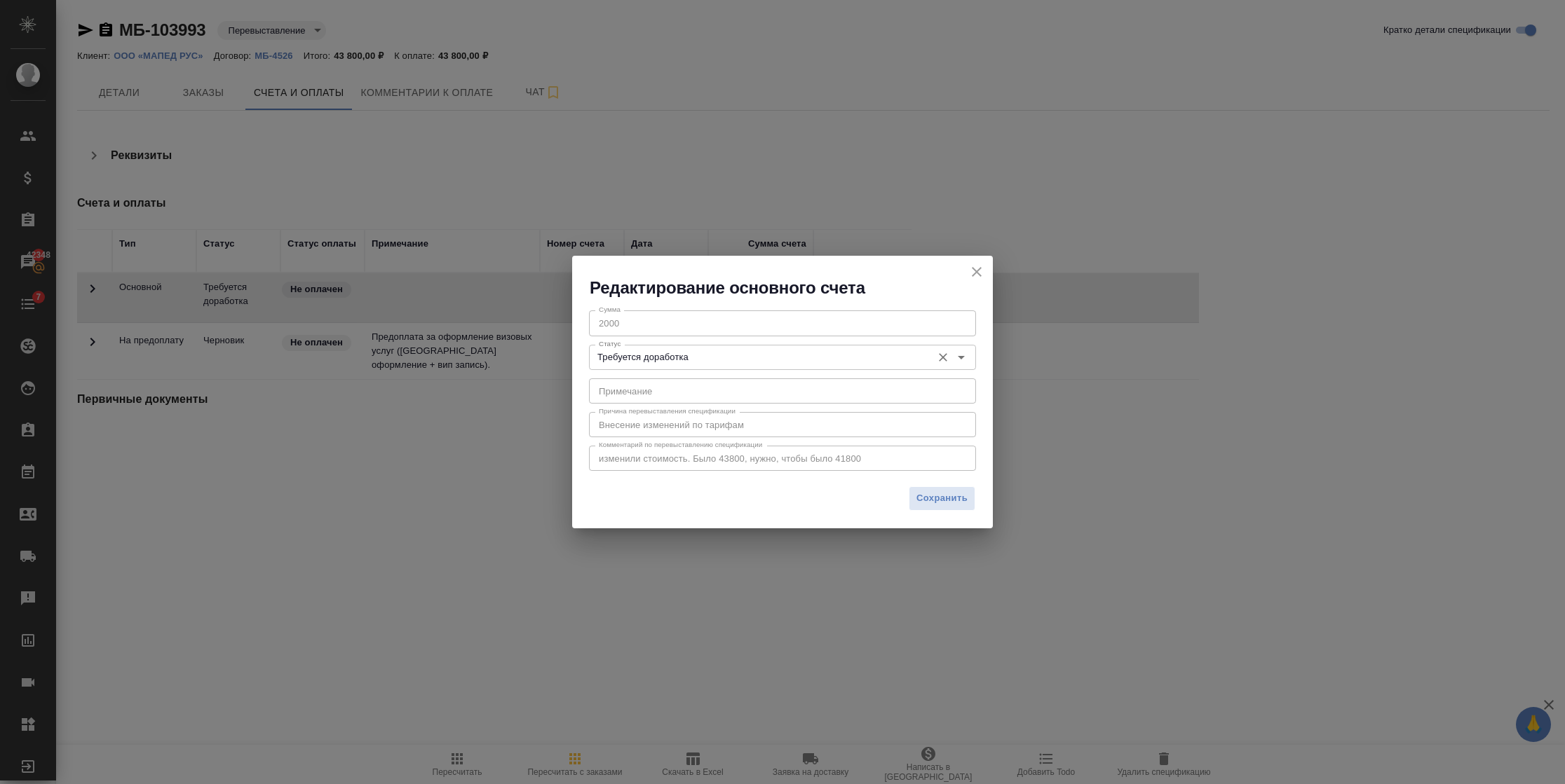
click at [796, 357] on input "Требуется доработка" at bounding box center [758, 357] width 332 height 17
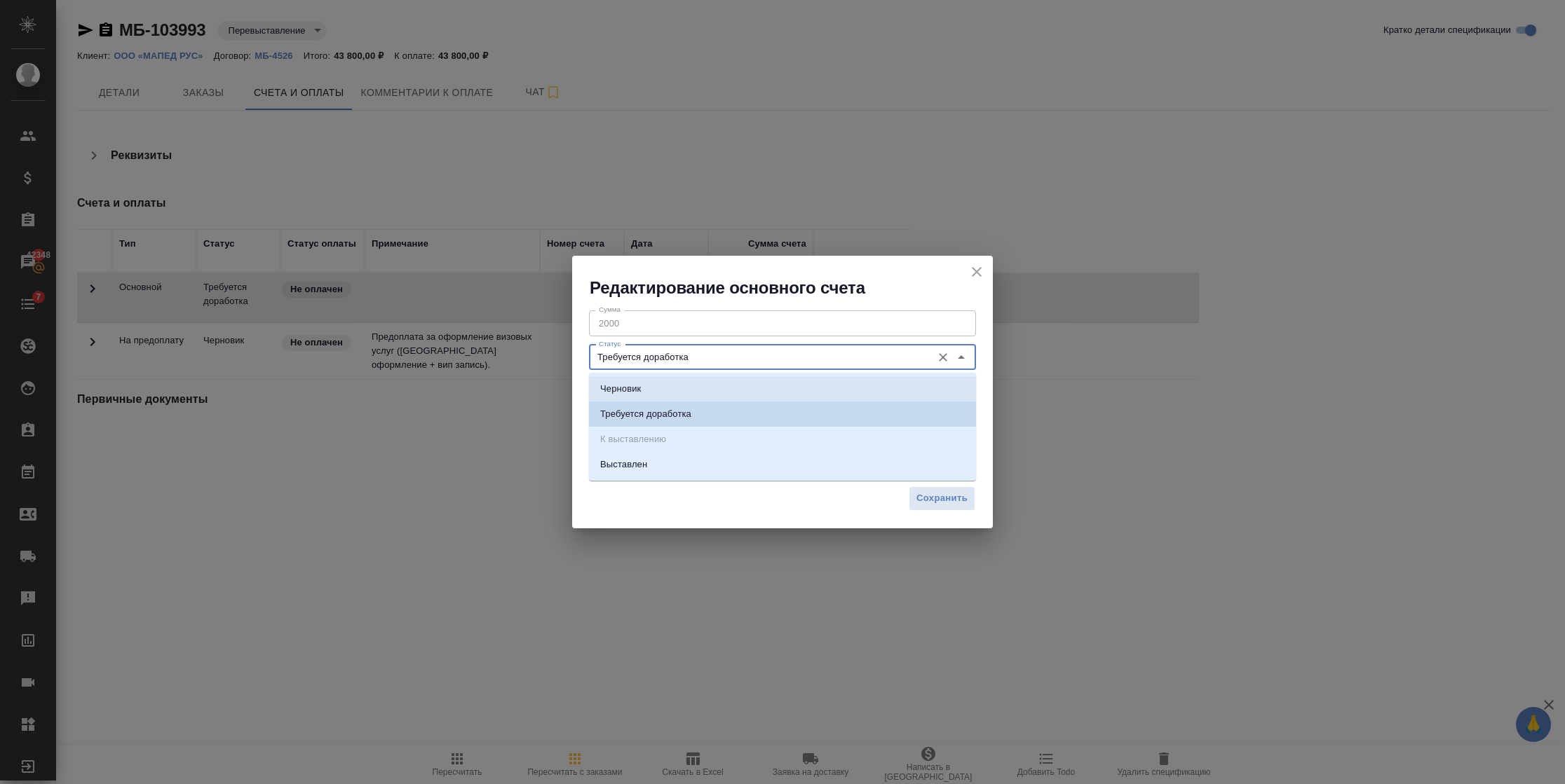
click at [718, 387] on li "Черновик" at bounding box center [782, 389] width 387 height 25
type input "Черновик"
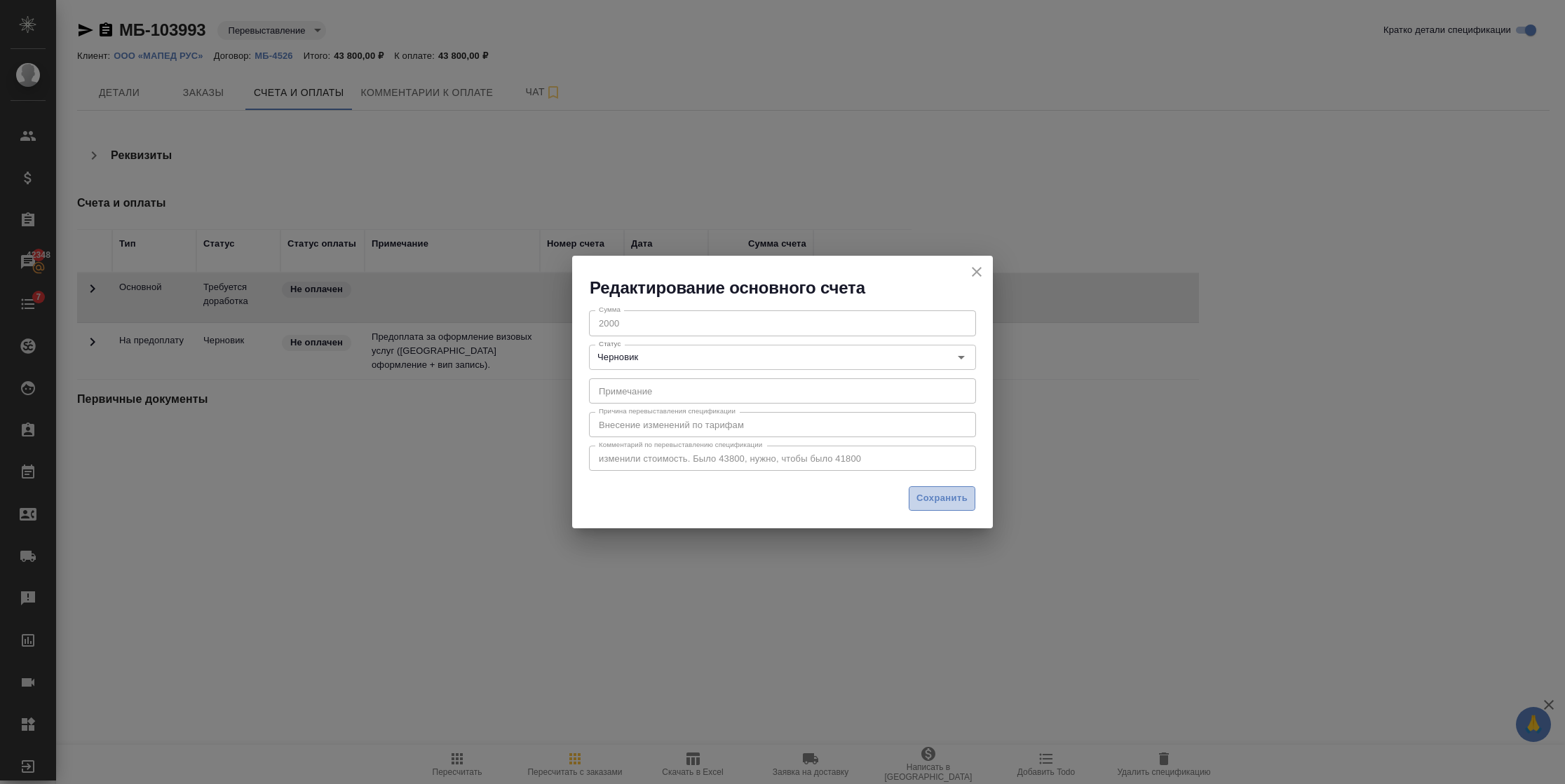
click at [931, 493] on span "Сохранить" at bounding box center [941, 498] width 51 height 16
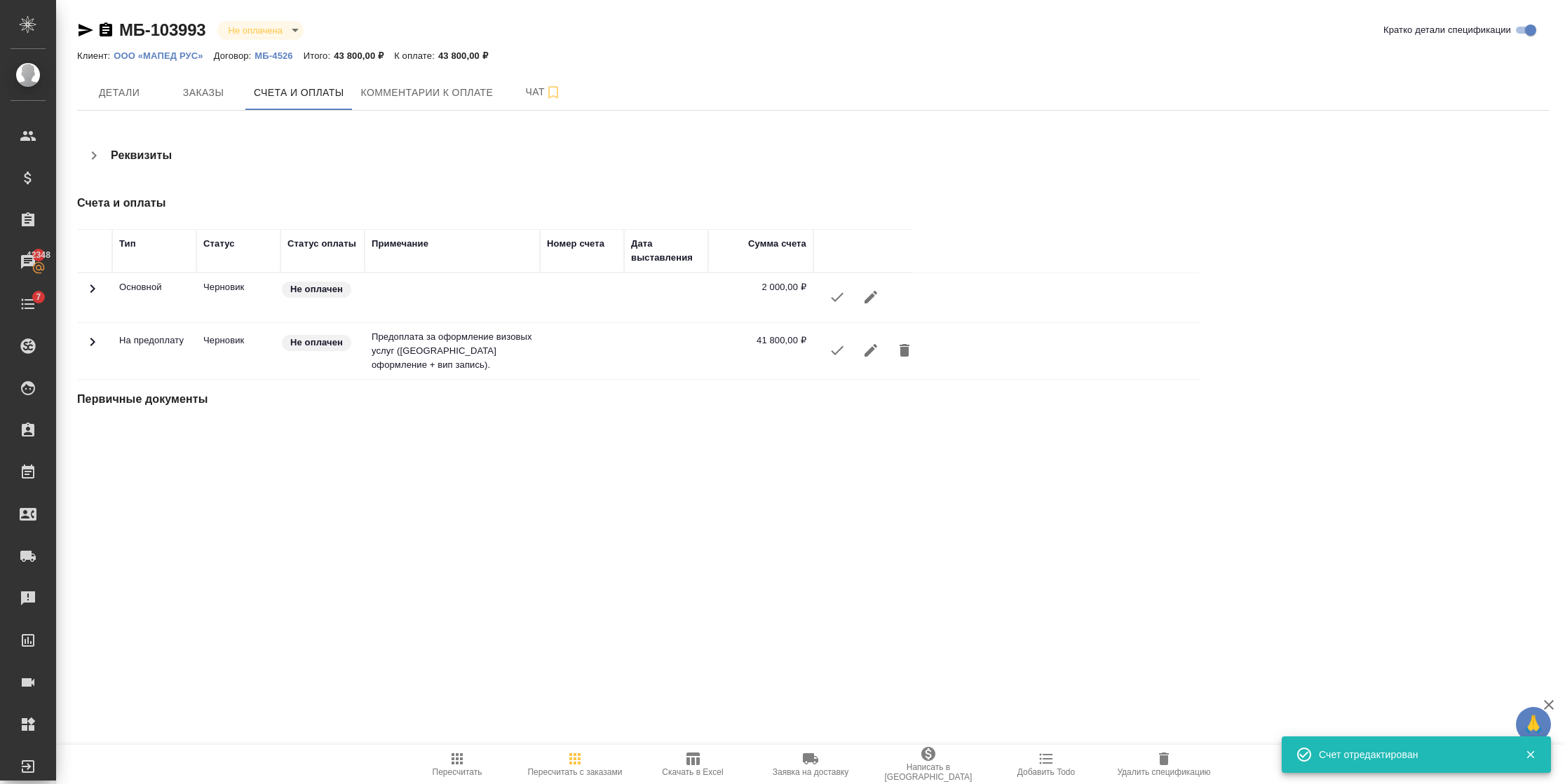
click at [1146, 769] on span "Удалить спецификацию" at bounding box center [1163, 772] width 93 height 10
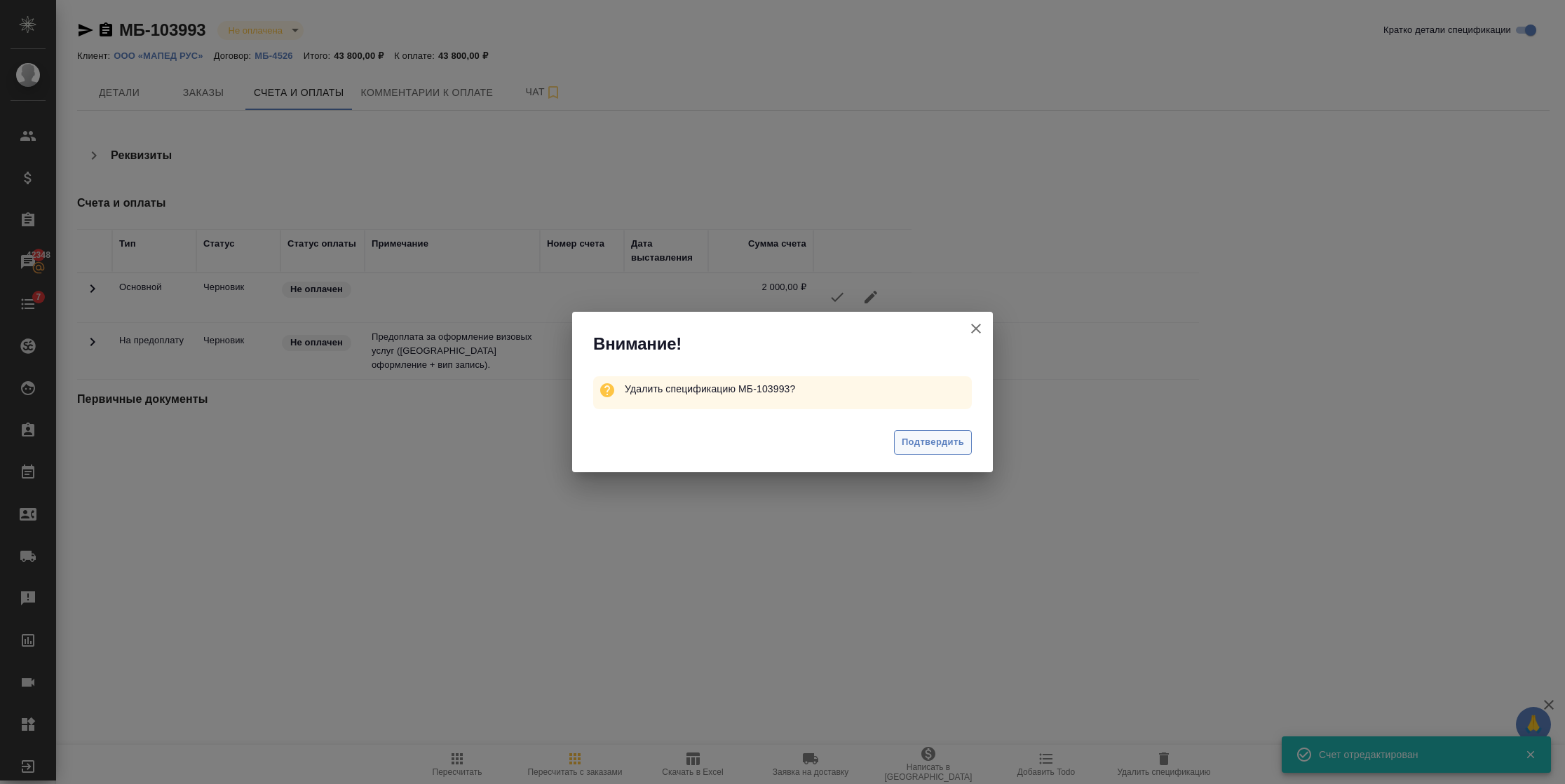
click at [920, 447] on span "Подтвердить" at bounding box center [932, 442] width 62 height 16
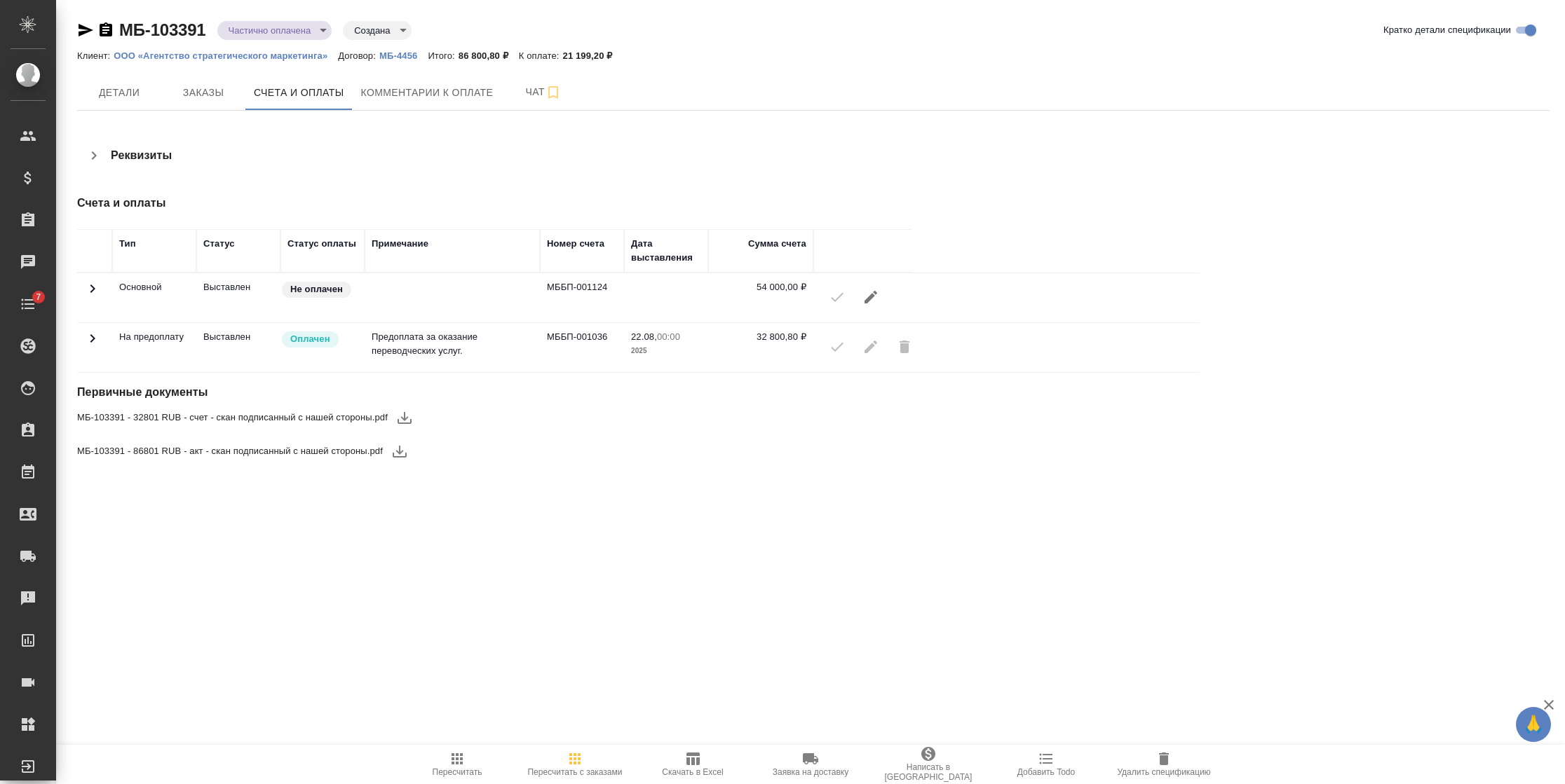
click at [89, 332] on icon at bounding box center [93, 338] width 17 height 17
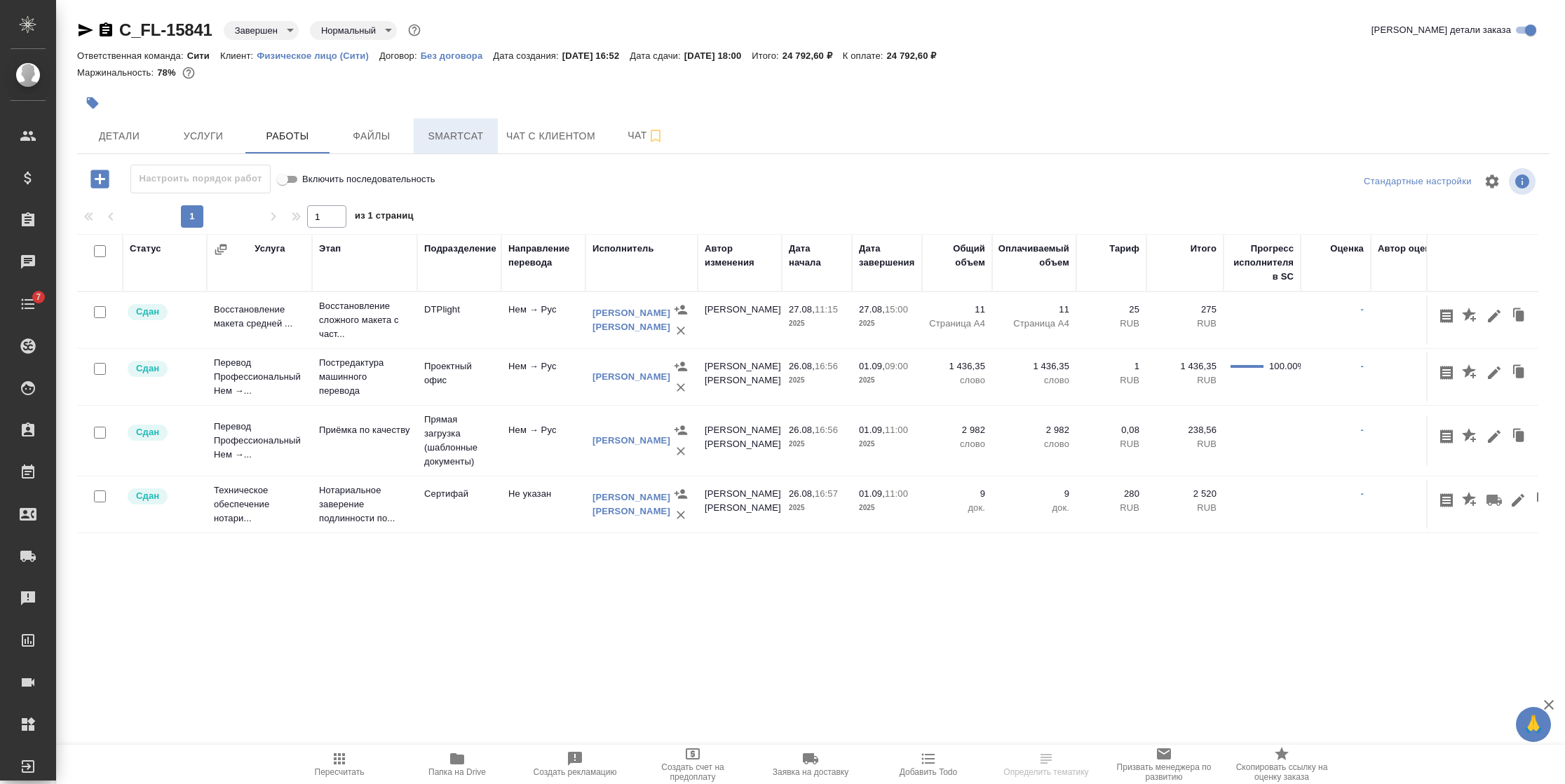
click at [441, 134] on span "Smartcat" at bounding box center [456, 136] width 67 height 17
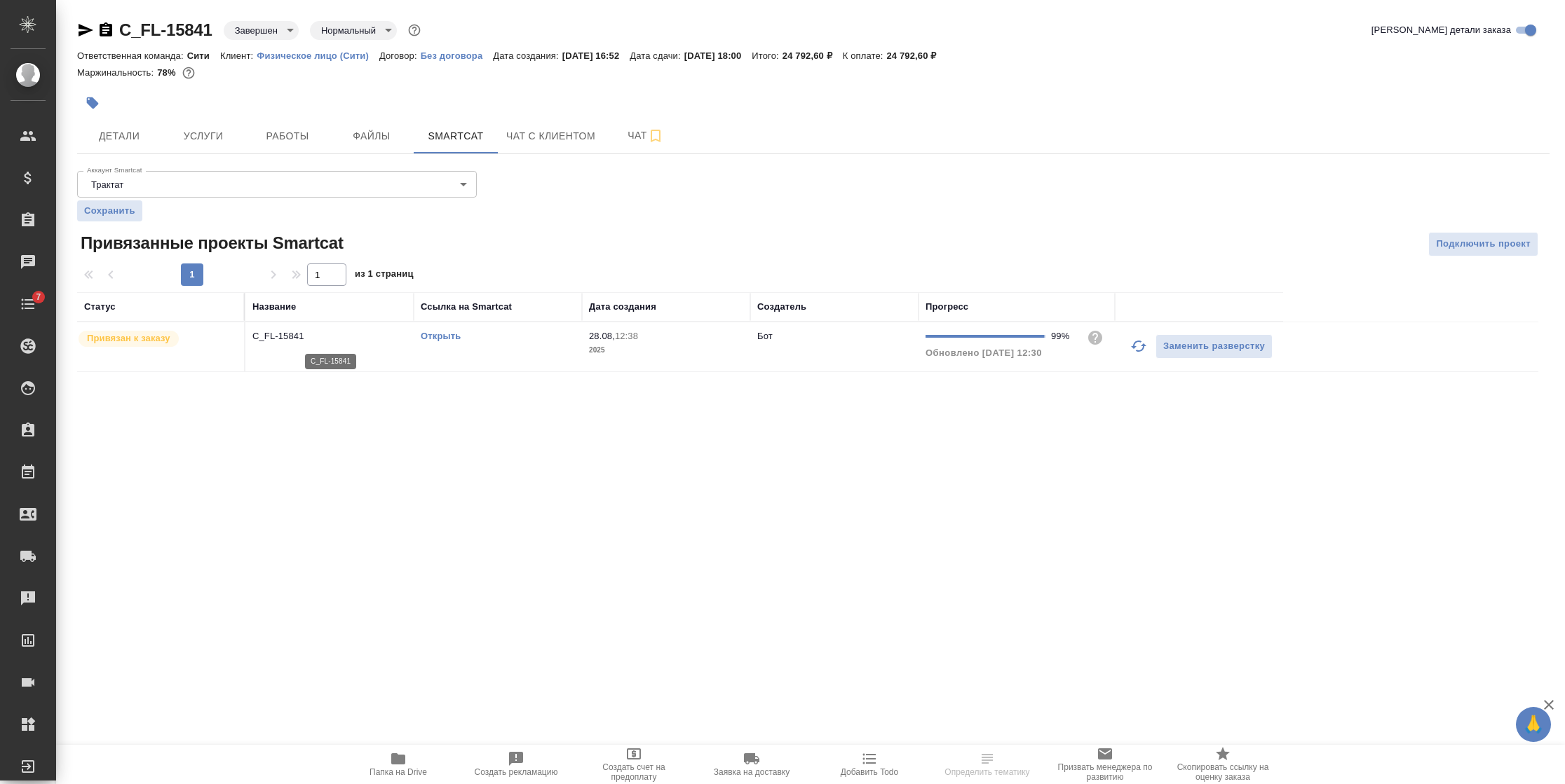
click at [288, 332] on p "C_FL-15841" at bounding box center [330, 336] width 154 height 14
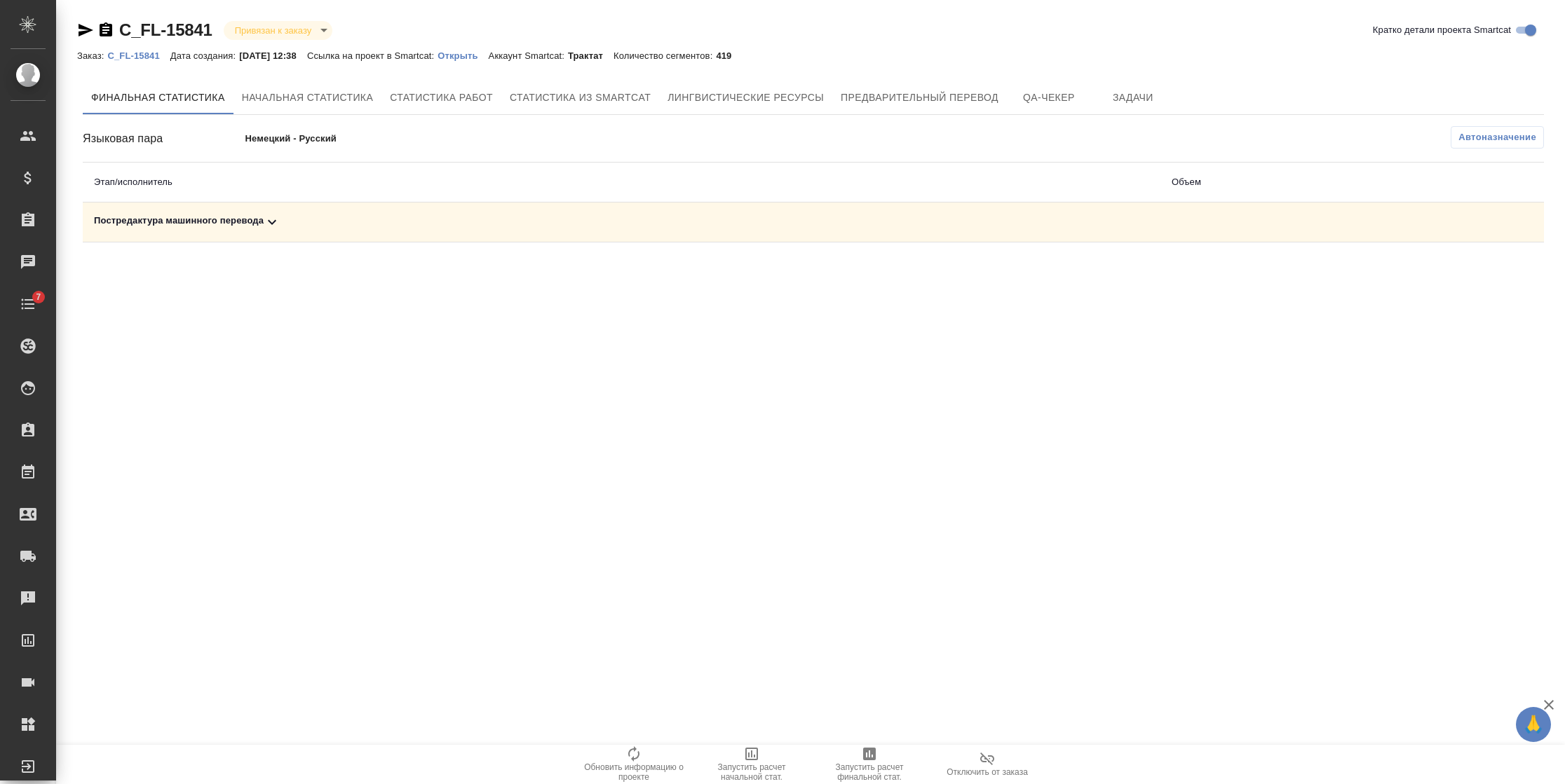
click at [272, 224] on icon at bounding box center [272, 222] width 9 height 5
